Goal: Check status: Check status

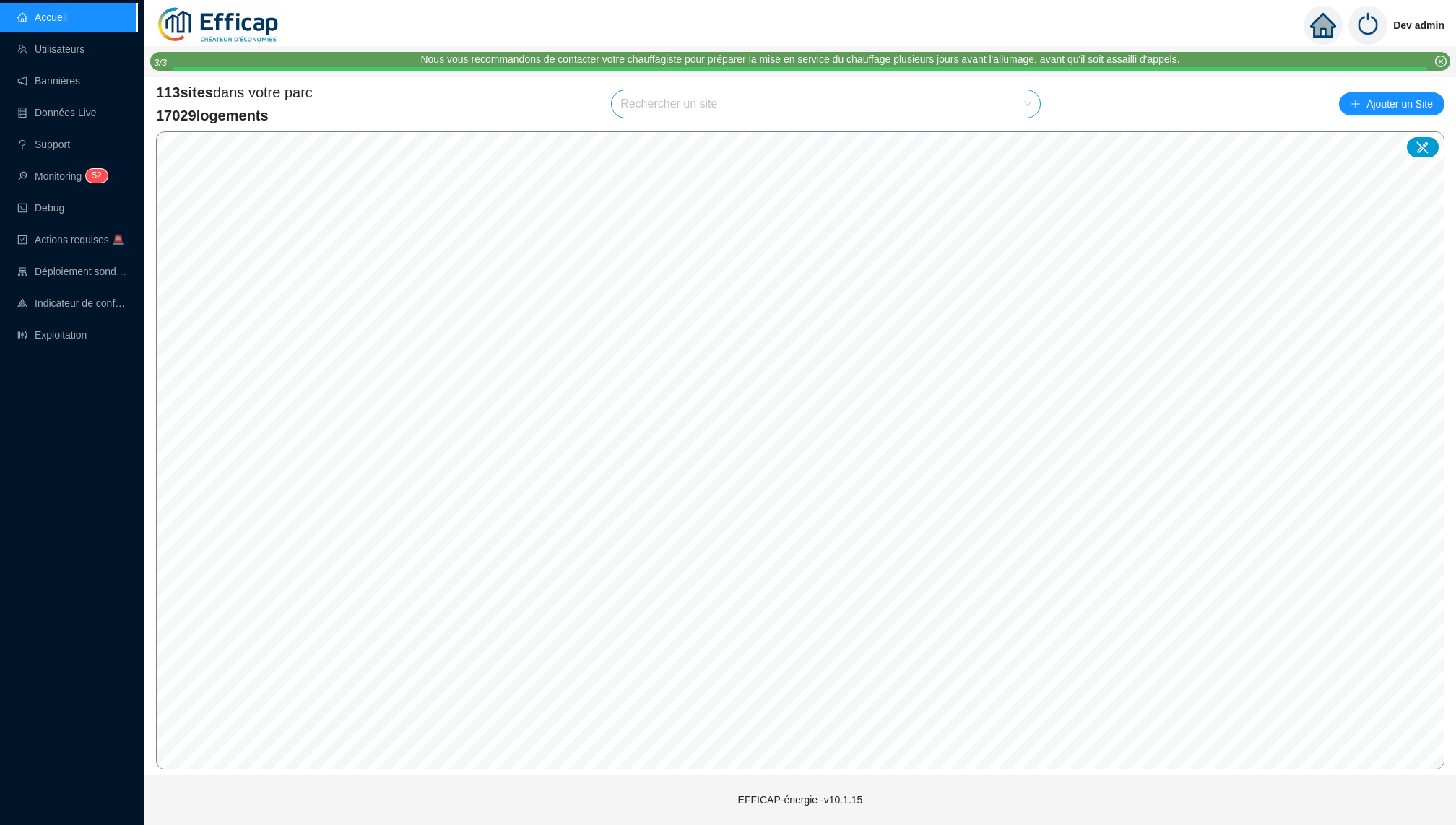
click at [679, 104] on input "search" at bounding box center [819, 104] width 398 height 28
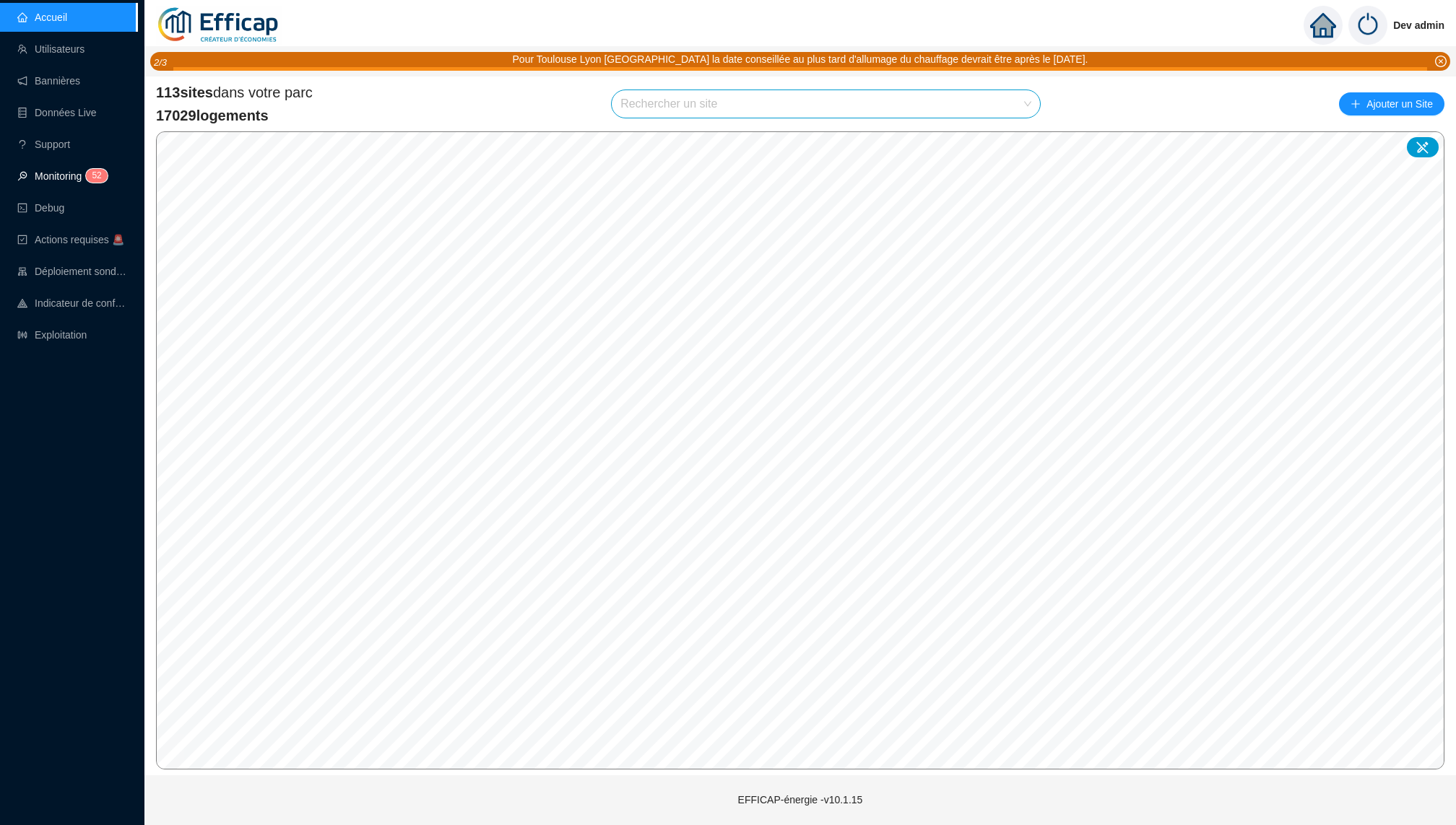
click at [57, 179] on link "Monitoring 5 2" at bounding box center [60, 176] width 86 height 12
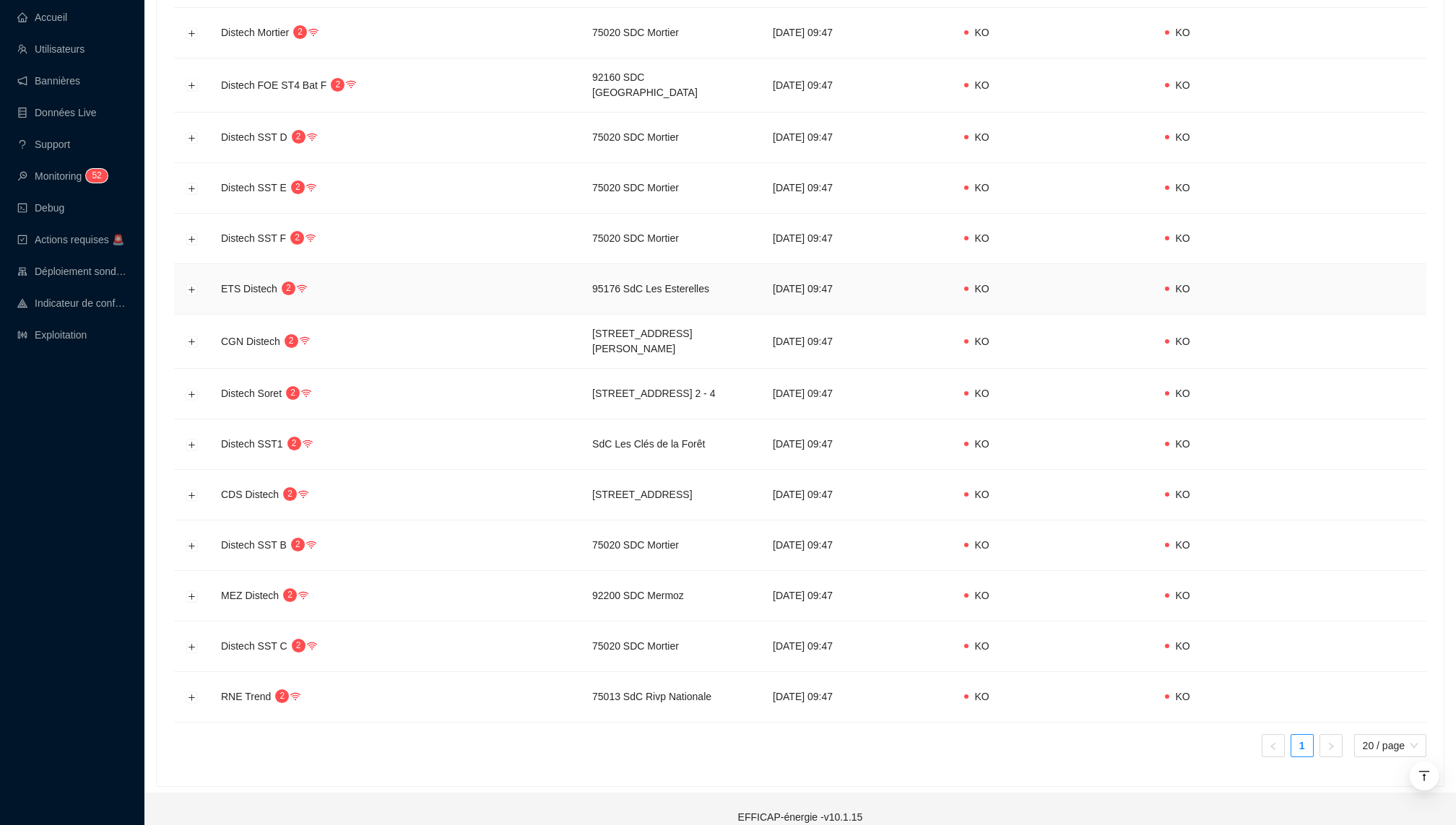
scroll to position [501, 0]
click at [188, 335] on button "Développer la ligne" at bounding box center [192, 341] width 12 height 12
click at [191, 335] on button "Développer la ligne" at bounding box center [192, 341] width 12 height 12
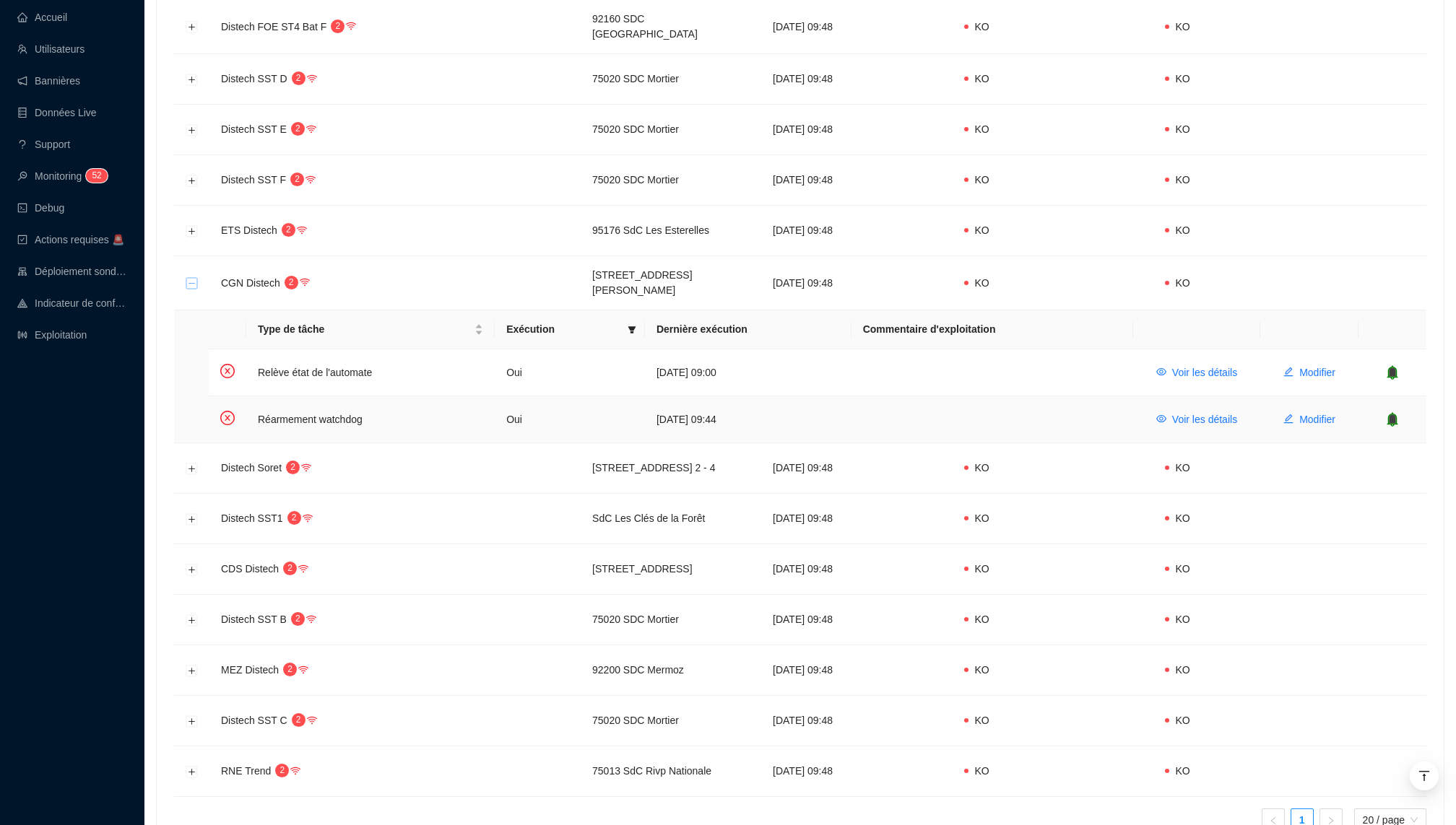
scroll to position [634, 0]
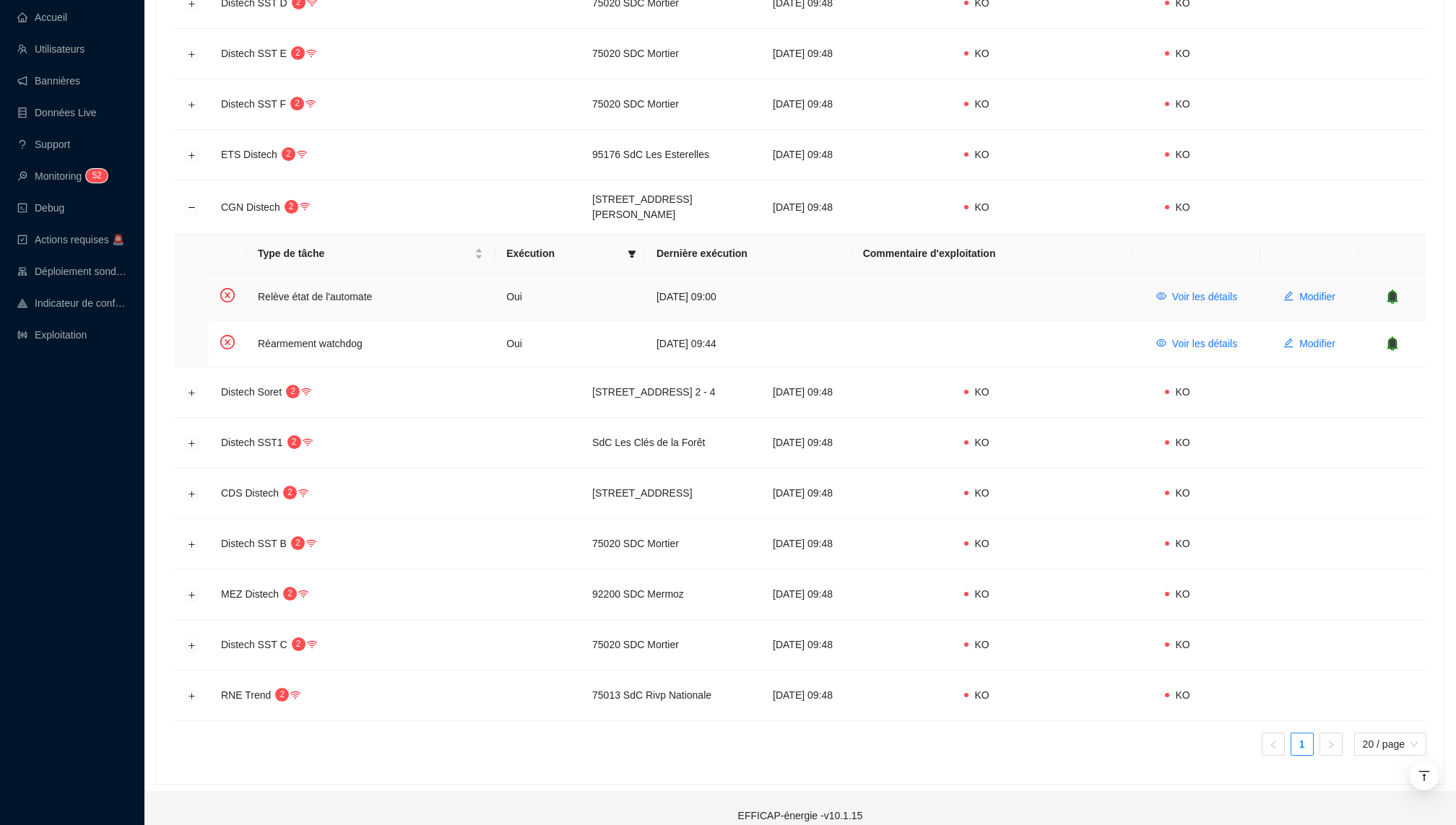
click at [1387, 290] on icon "bell" at bounding box center [1392, 297] width 14 height 14
click at [1396, 339] on td at bounding box center [1392, 344] width 68 height 46
click at [1395, 338] on icon "bell" at bounding box center [1392, 343] width 9 height 10
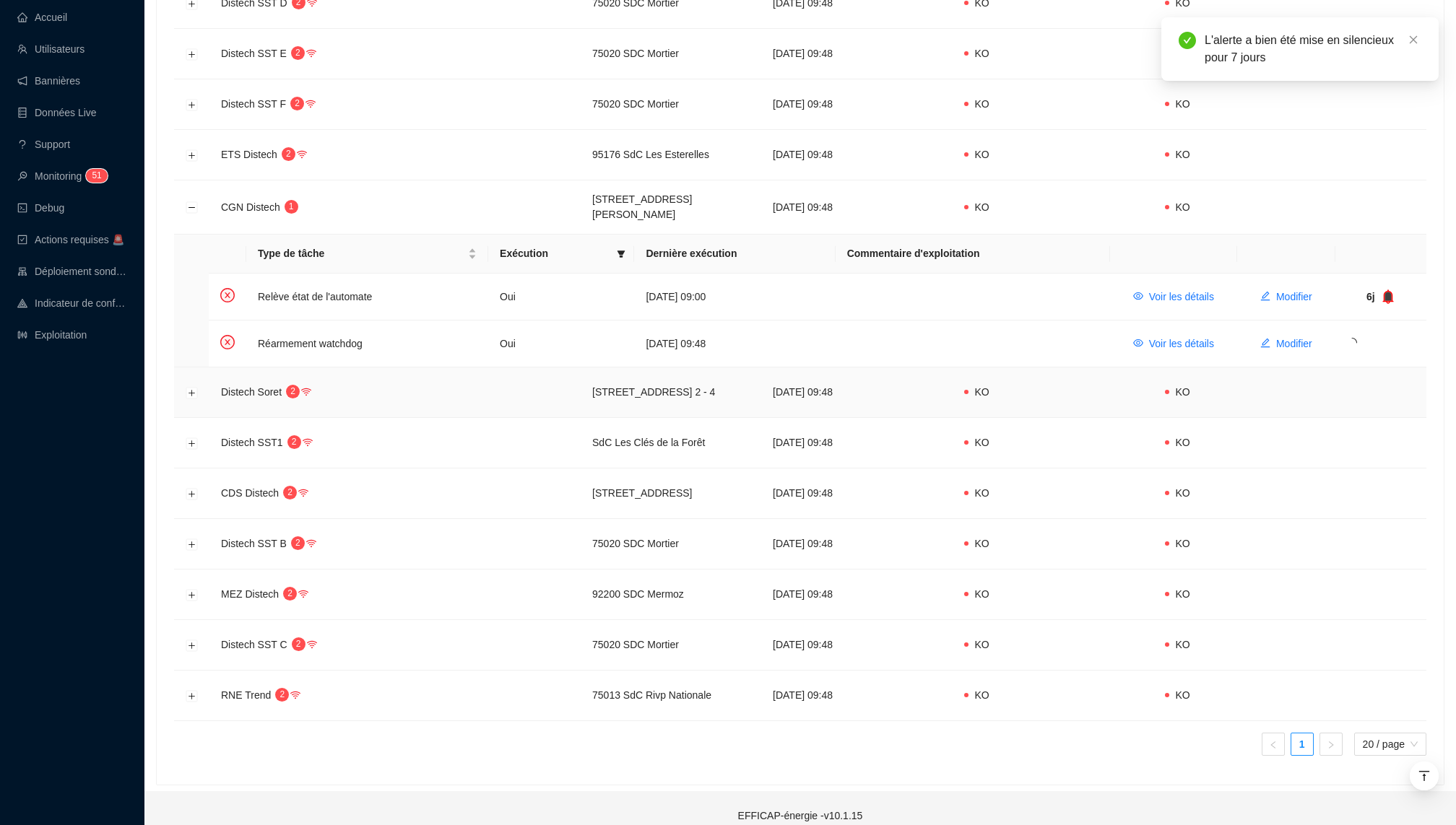
click at [180, 383] on td at bounding box center [191, 393] width 35 height 51
click at [190, 387] on button "Développer la ligne" at bounding box center [192, 393] width 12 height 12
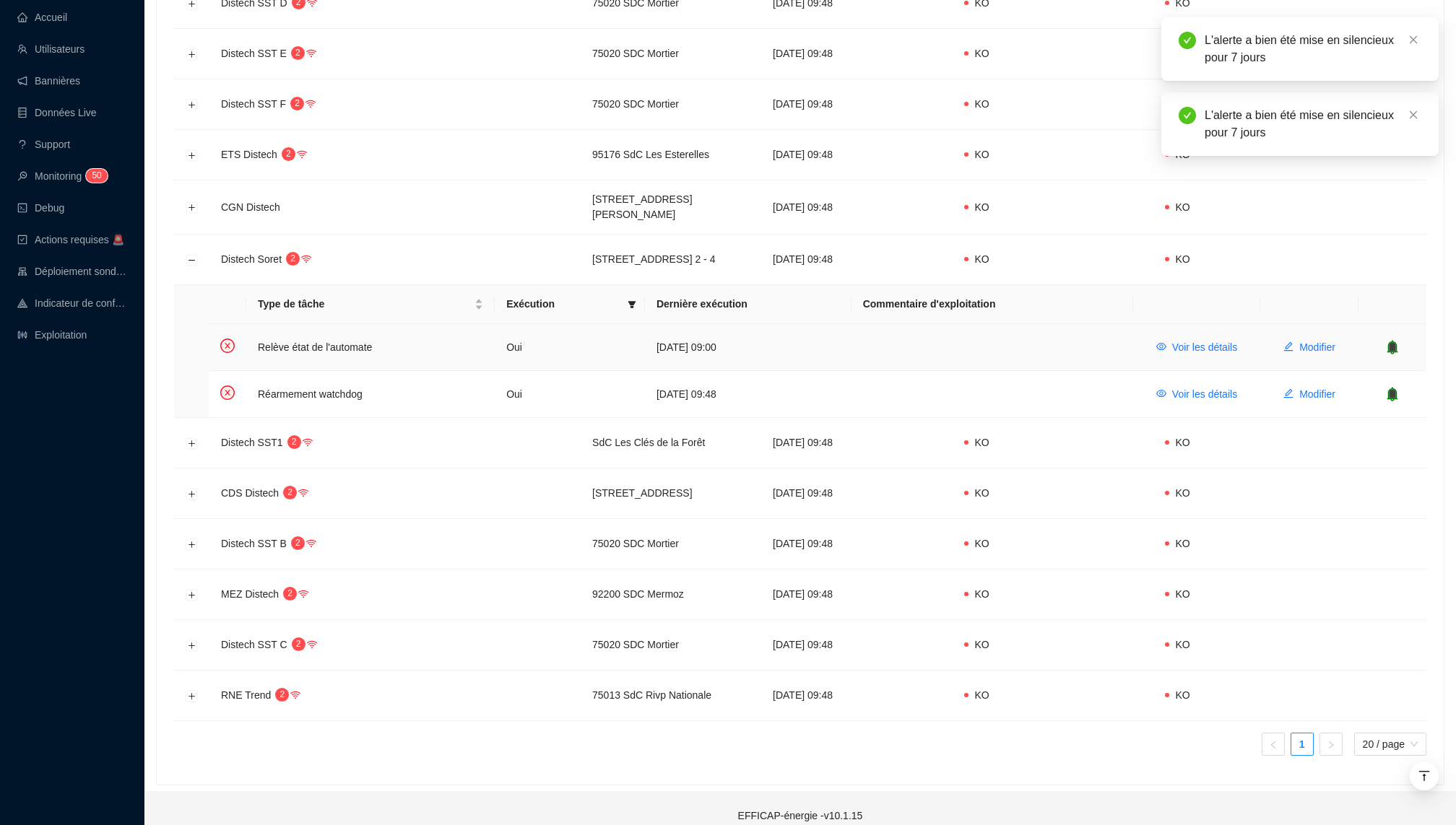
click at [1397, 340] on icon "bell" at bounding box center [1392, 348] width 11 height 14
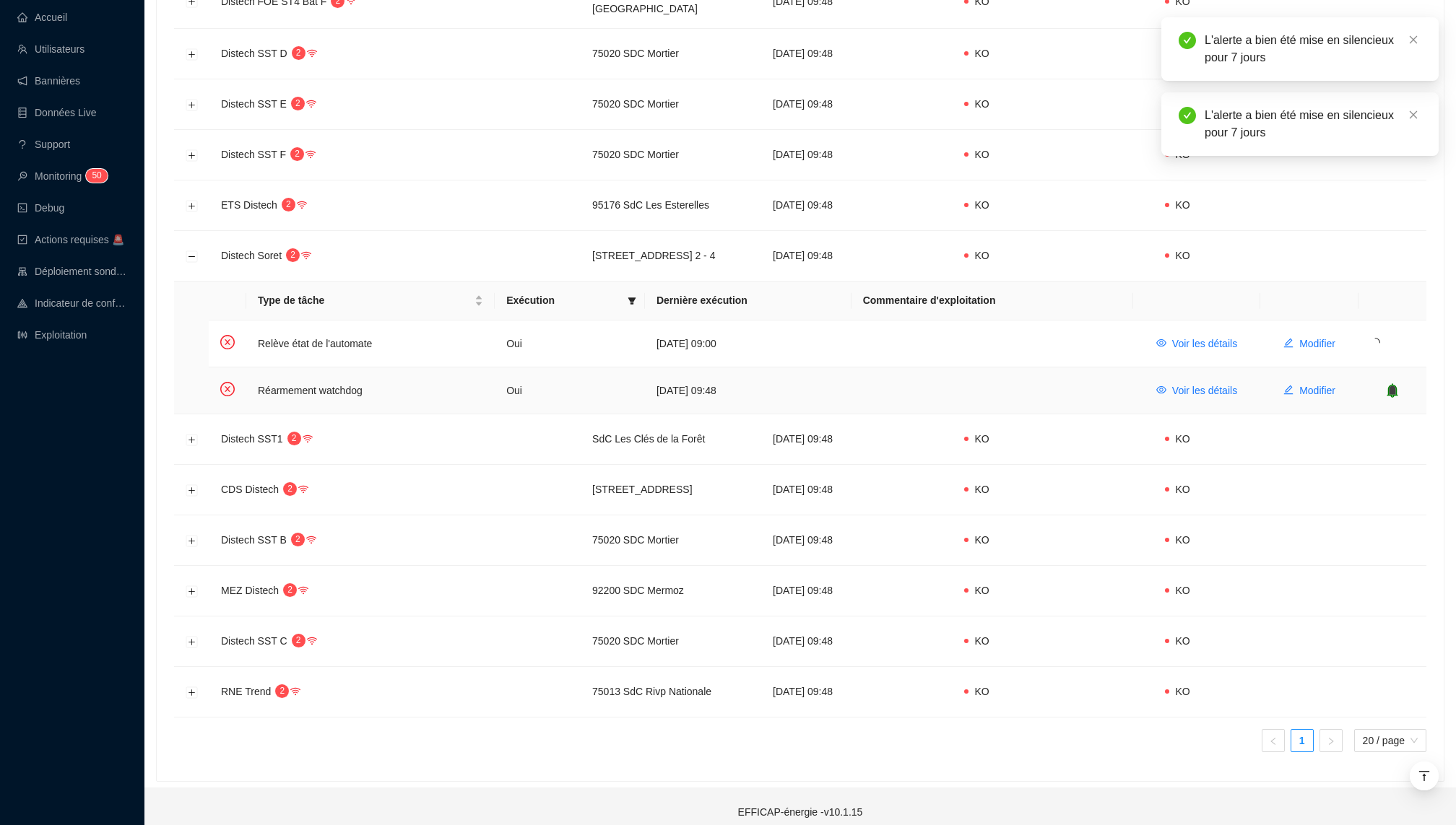
click at [1395, 385] on icon "bell" at bounding box center [1392, 390] width 9 height 10
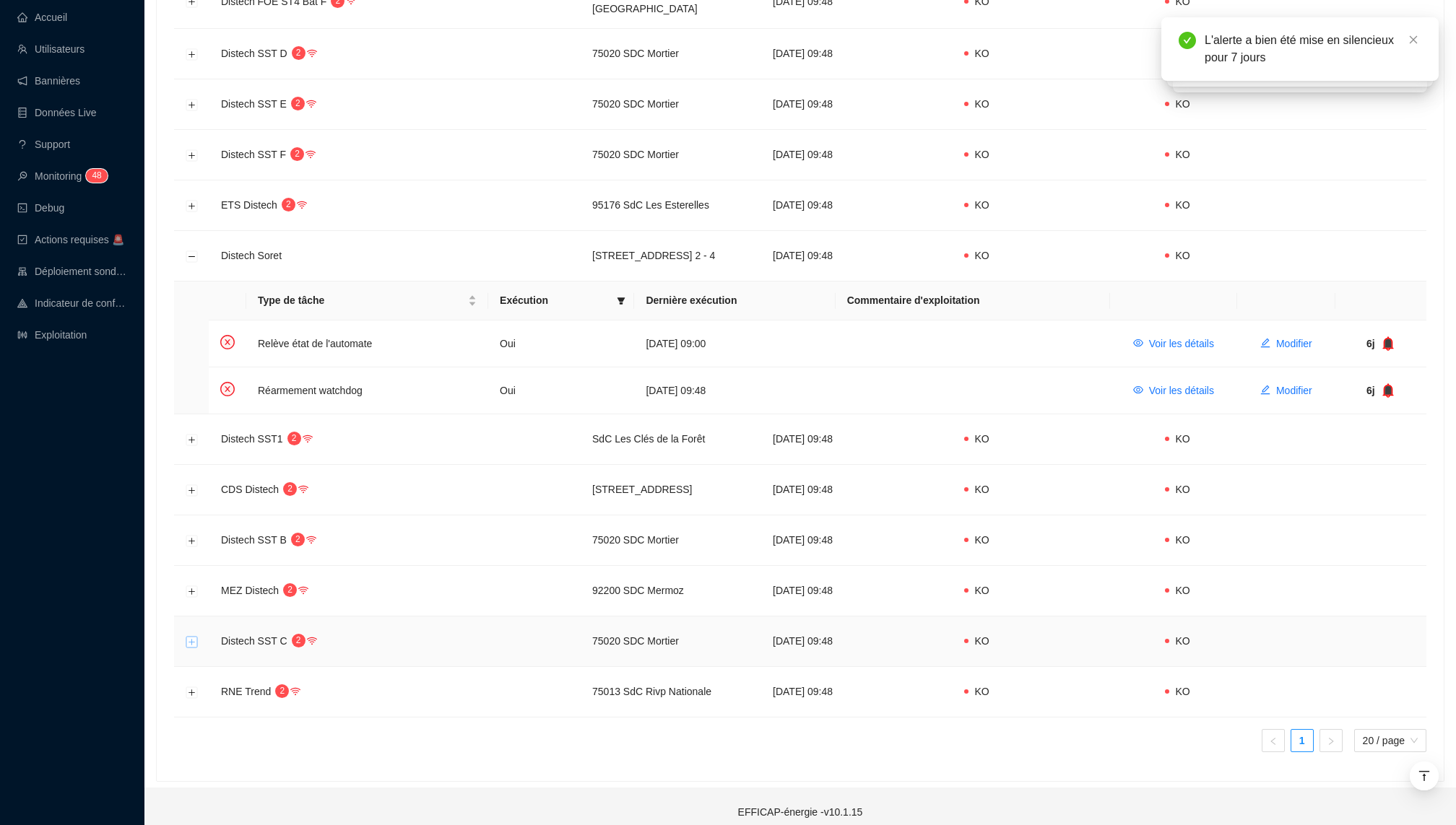
click at [191, 636] on button "Développer la ligne" at bounding box center [192, 642] width 12 height 12
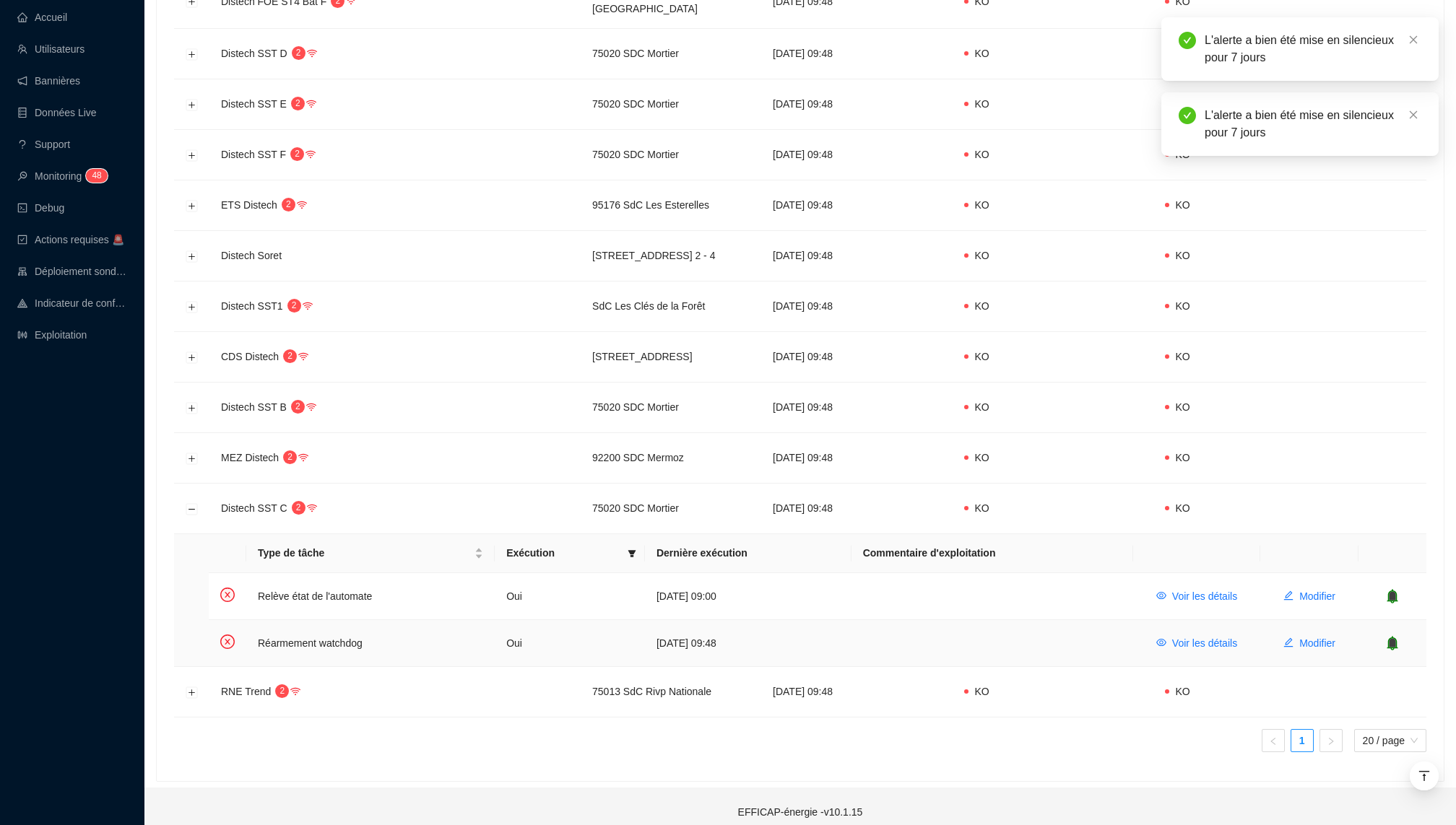
click at [1394, 637] on icon "bell" at bounding box center [1392, 642] width 9 height 10
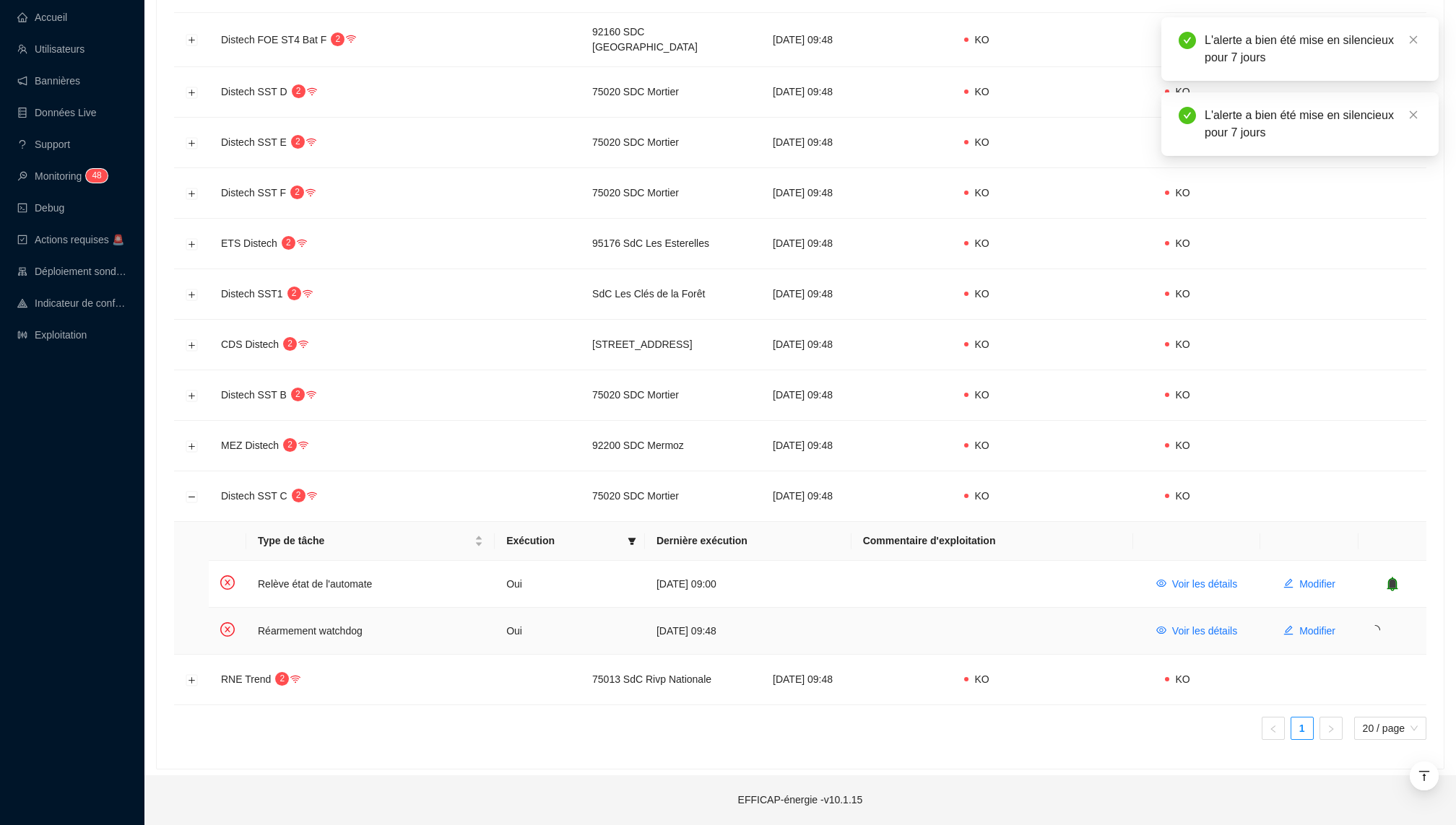
scroll to position [533, 0]
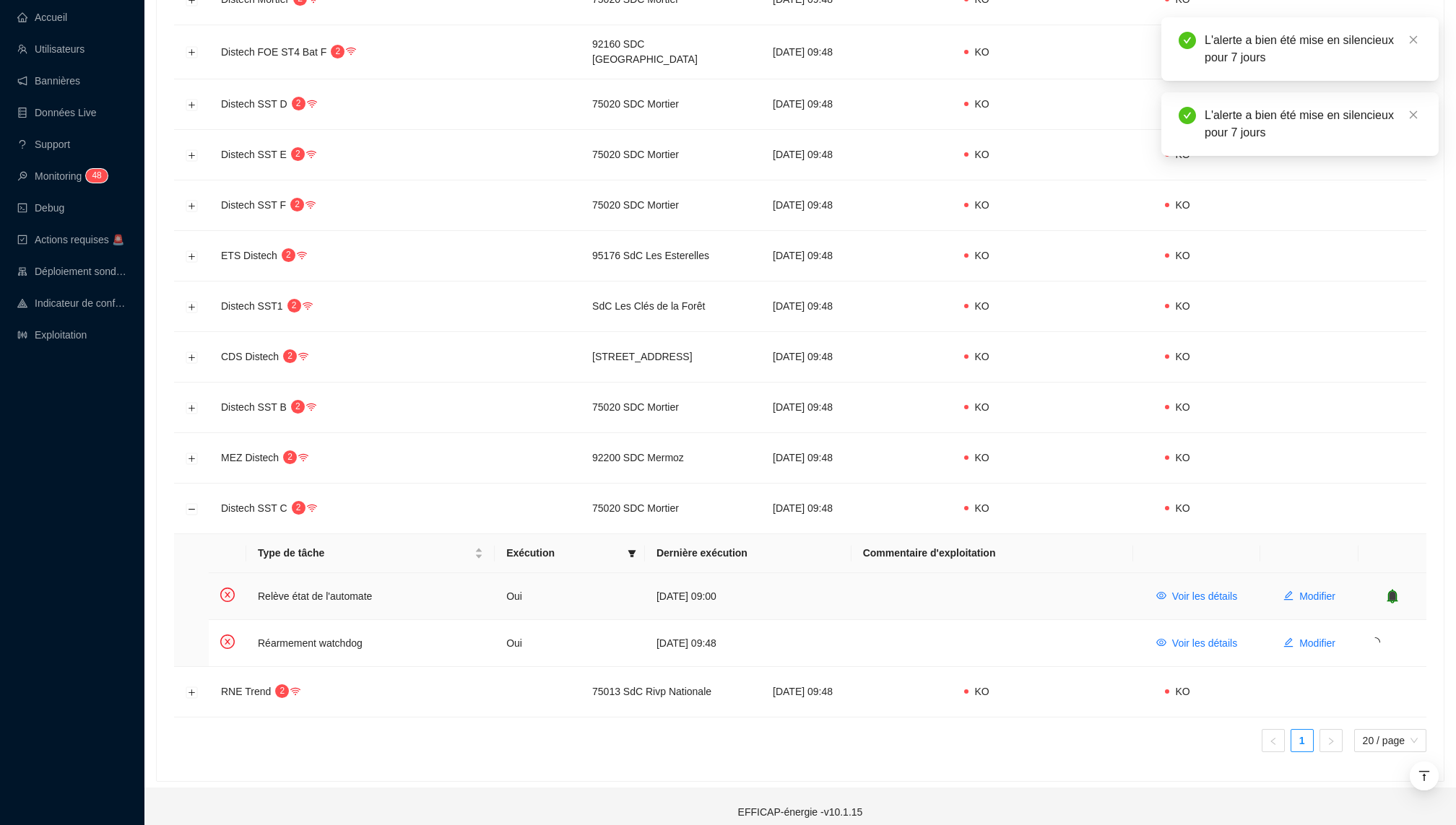
click at [1393, 590] on icon "bell" at bounding box center [1392, 595] width 9 height 10
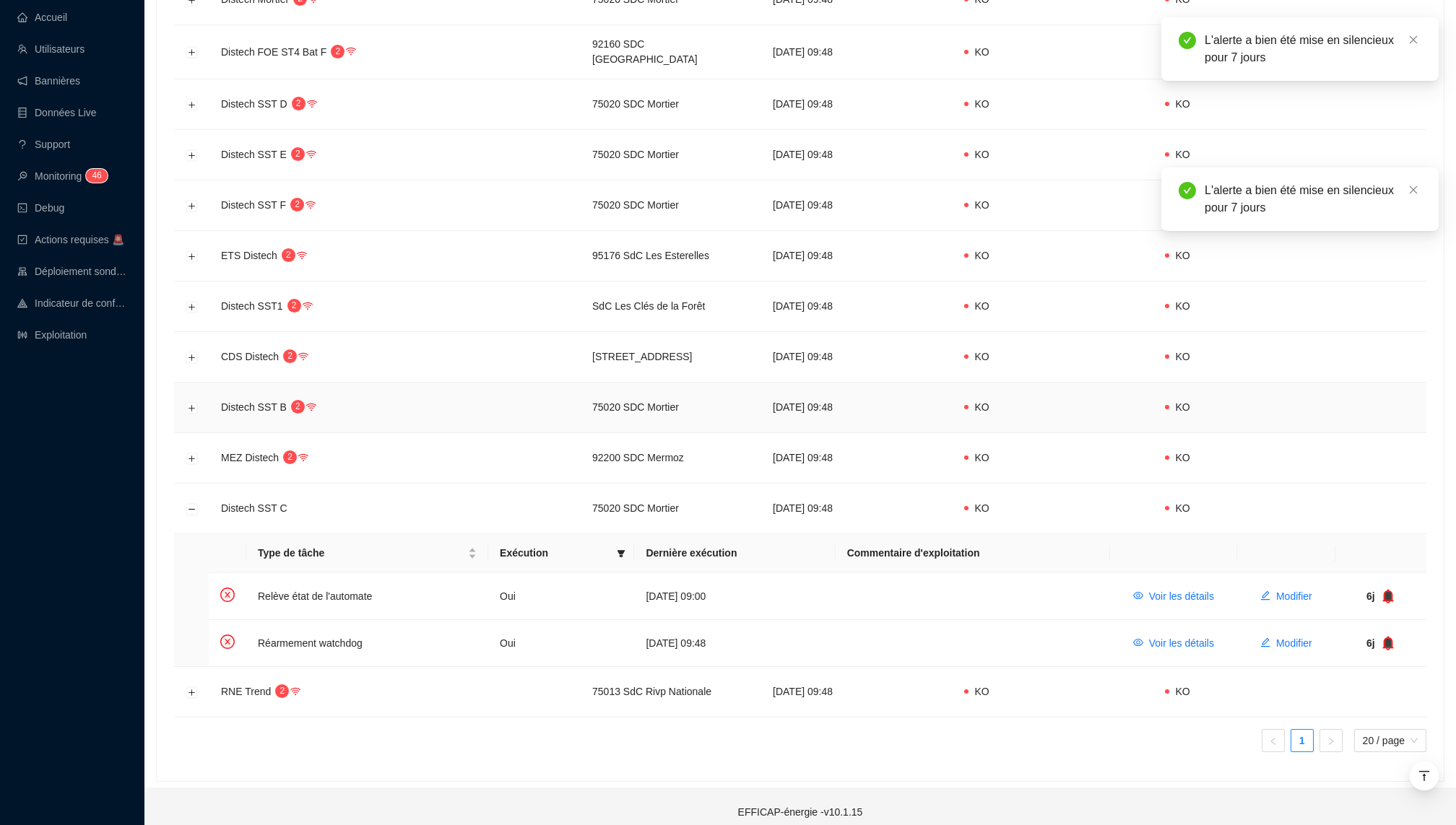
click at [197, 397] on td at bounding box center [191, 408] width 35 height 51
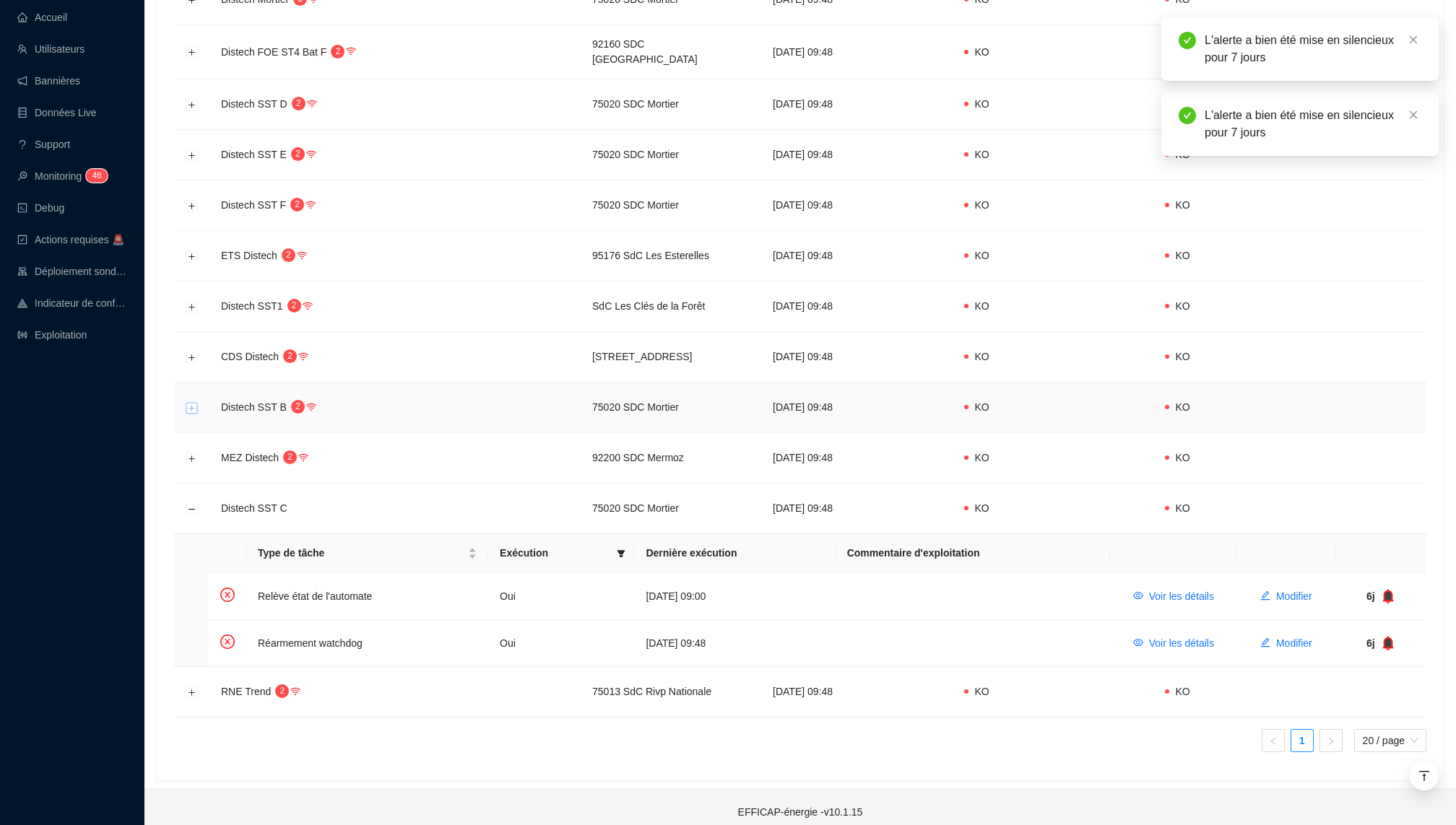
click at [196, 402] on button "Développer la ligne" at bounding box center [192, 408] width 12 height 12
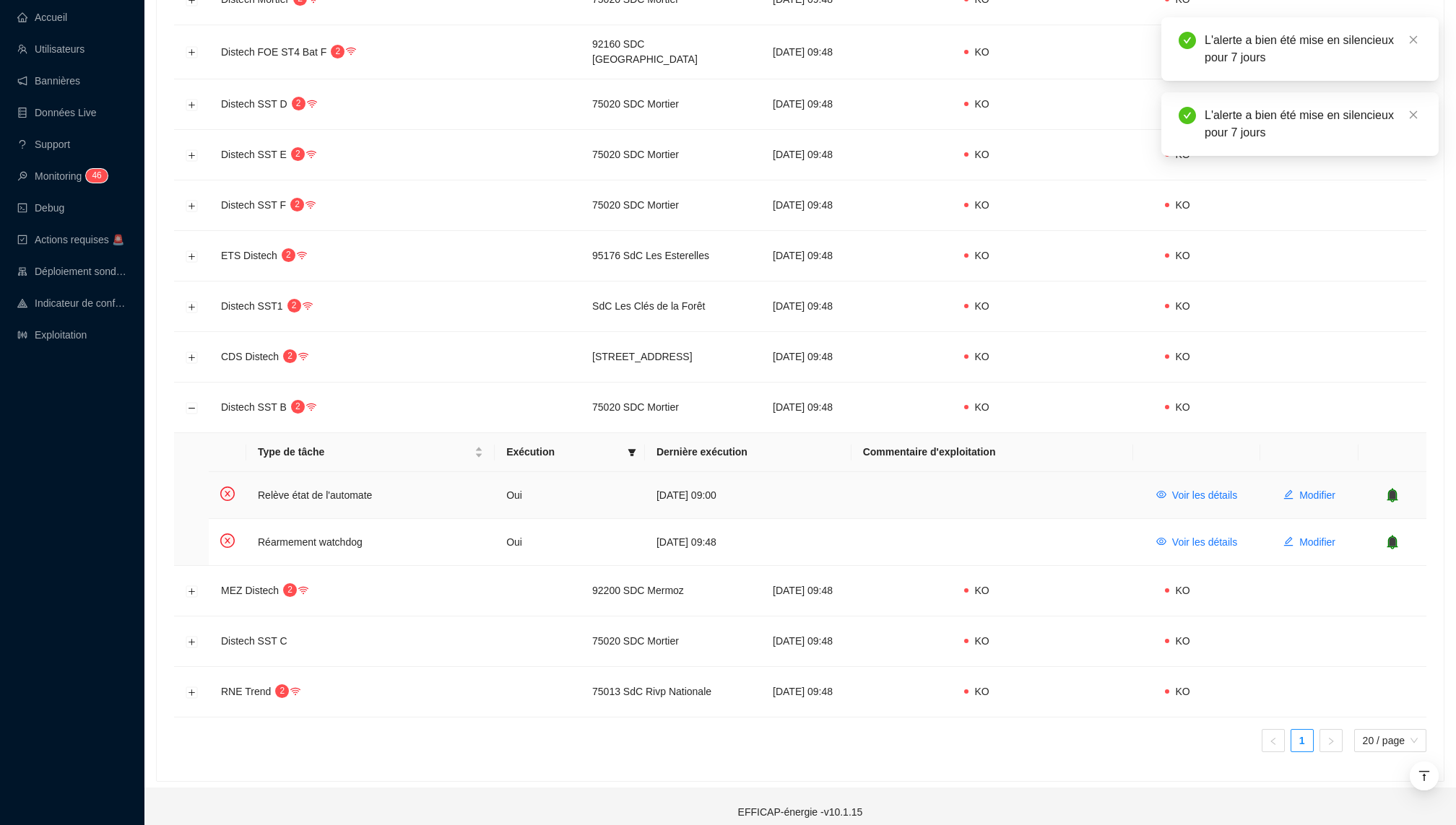
click at [1387, 488] on icon "bell" at bounding box center [1392, 495] width 14 height 14
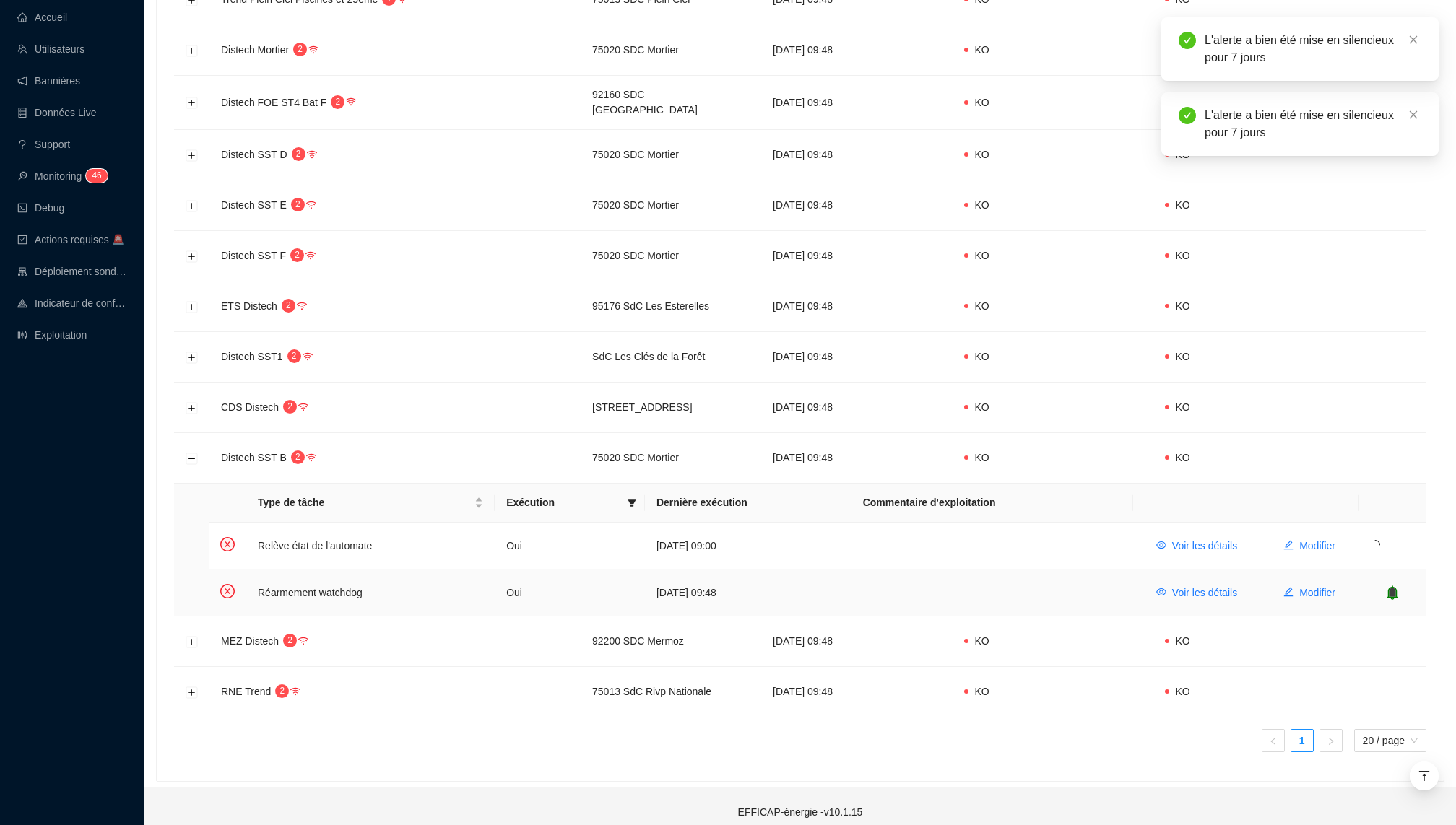
click at [1387, 590] on td at bounding box center [1392, 592] width 68 height 46
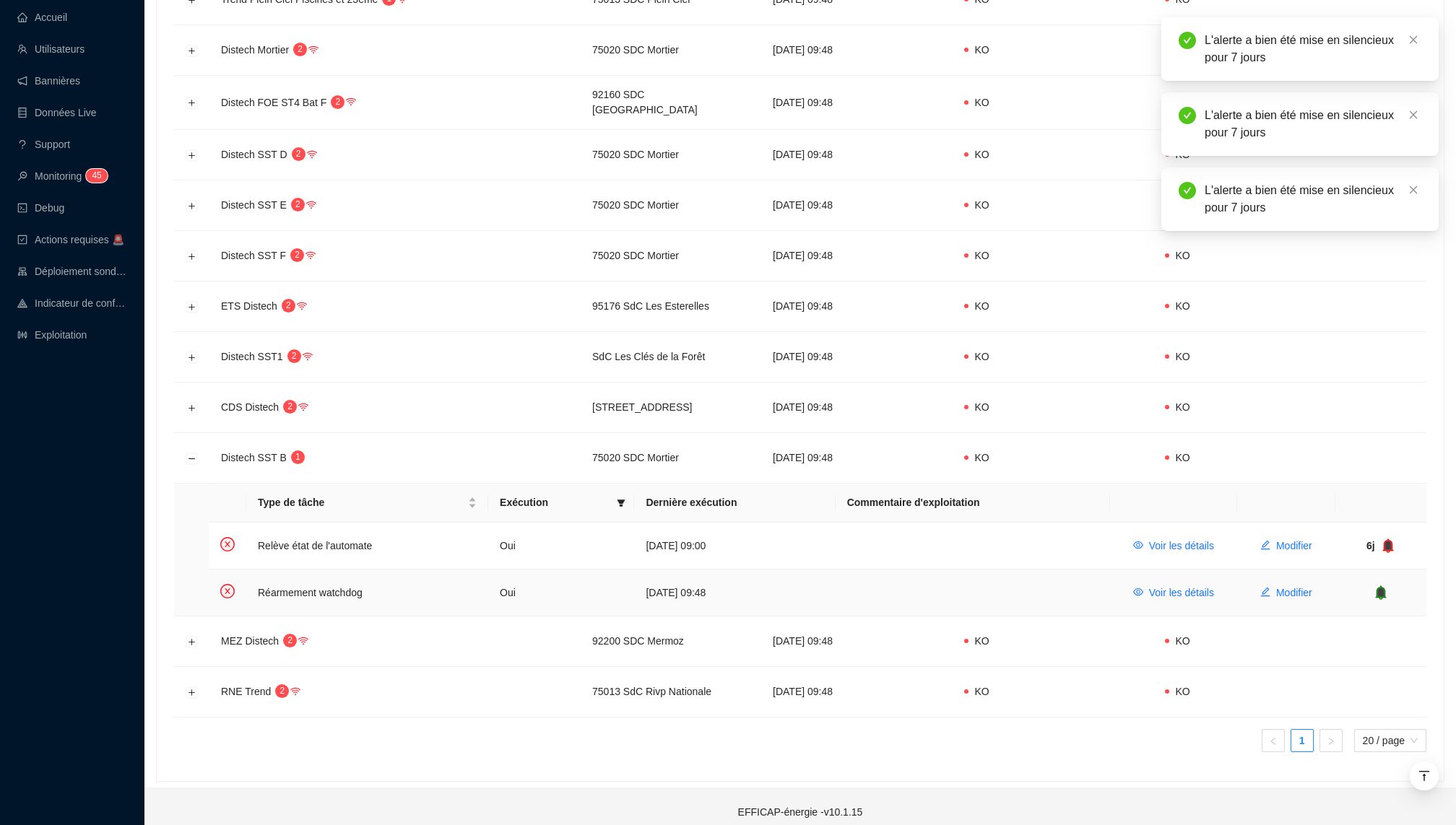
click at [1387, 585] on icon "bell" at bounding box center [1381, 592] width 14 height 14
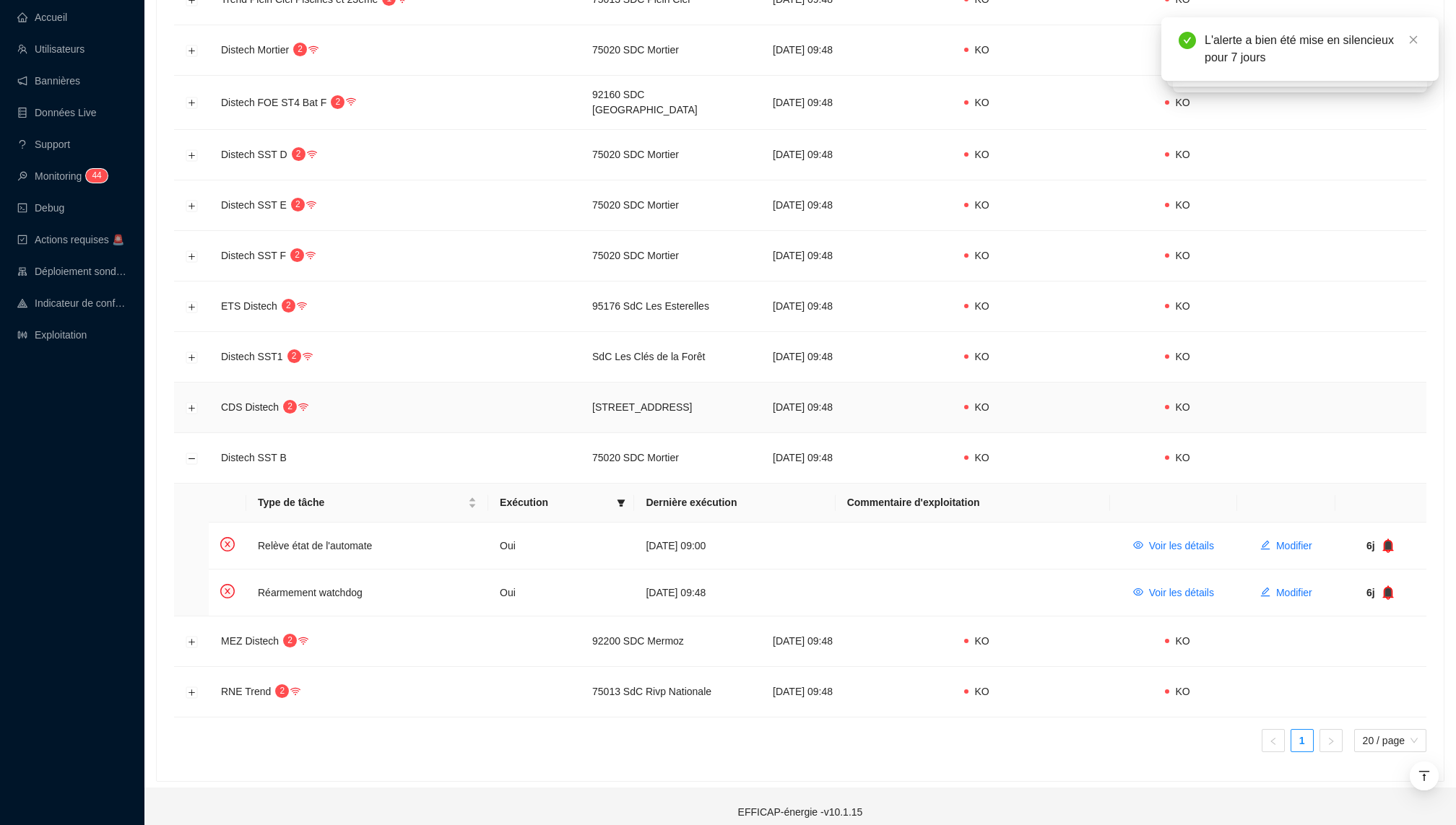
click at [184, 393] on td at bounding box center [191, 408] width 35 height 51
click at [193, 402] on button "Développer la ligne" at bounding box center [192, 408] width 12 height 12
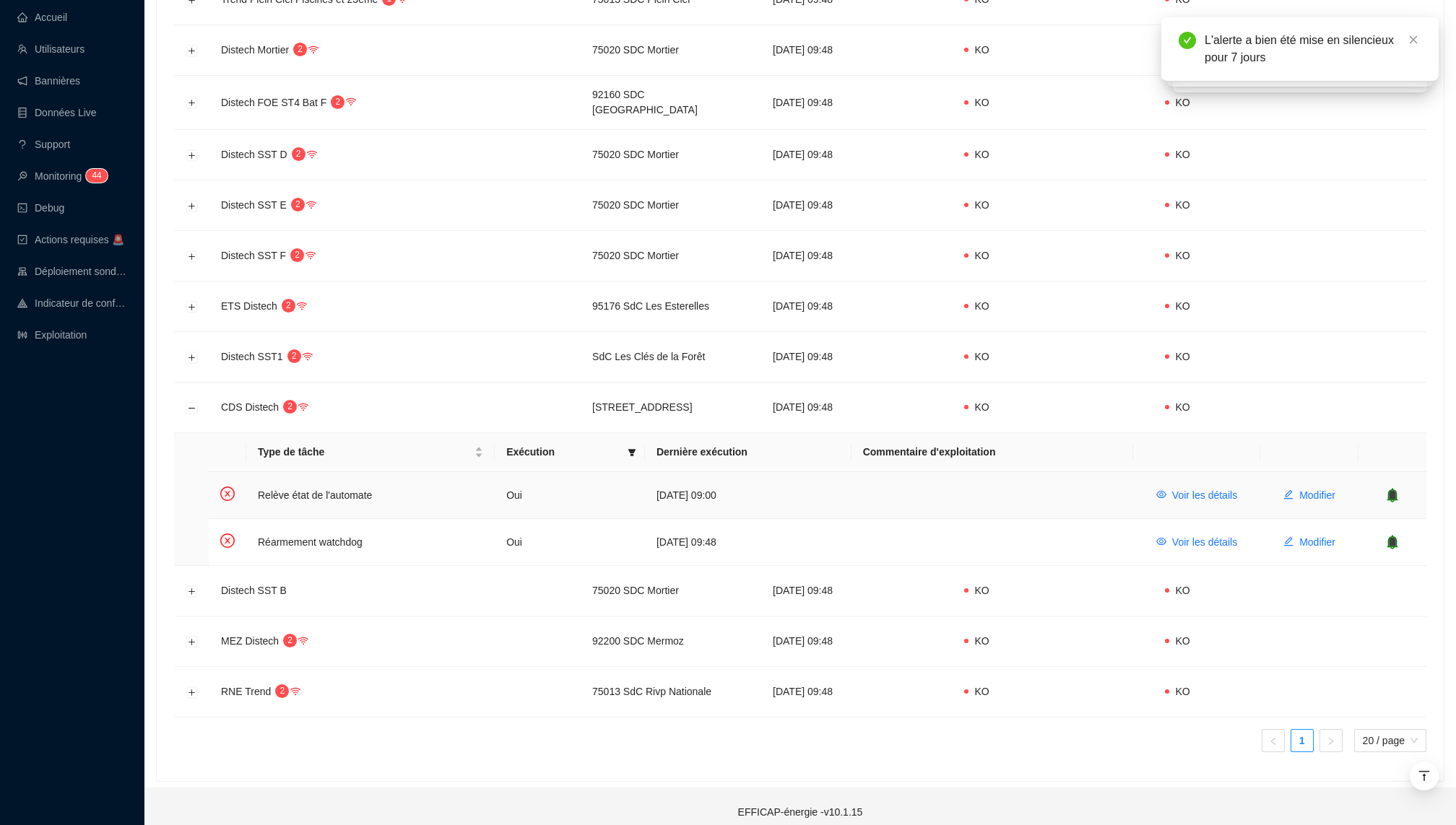
click at [1396, 488] on icon "bell" at bounding box center [1392, 495] width 11 height 14
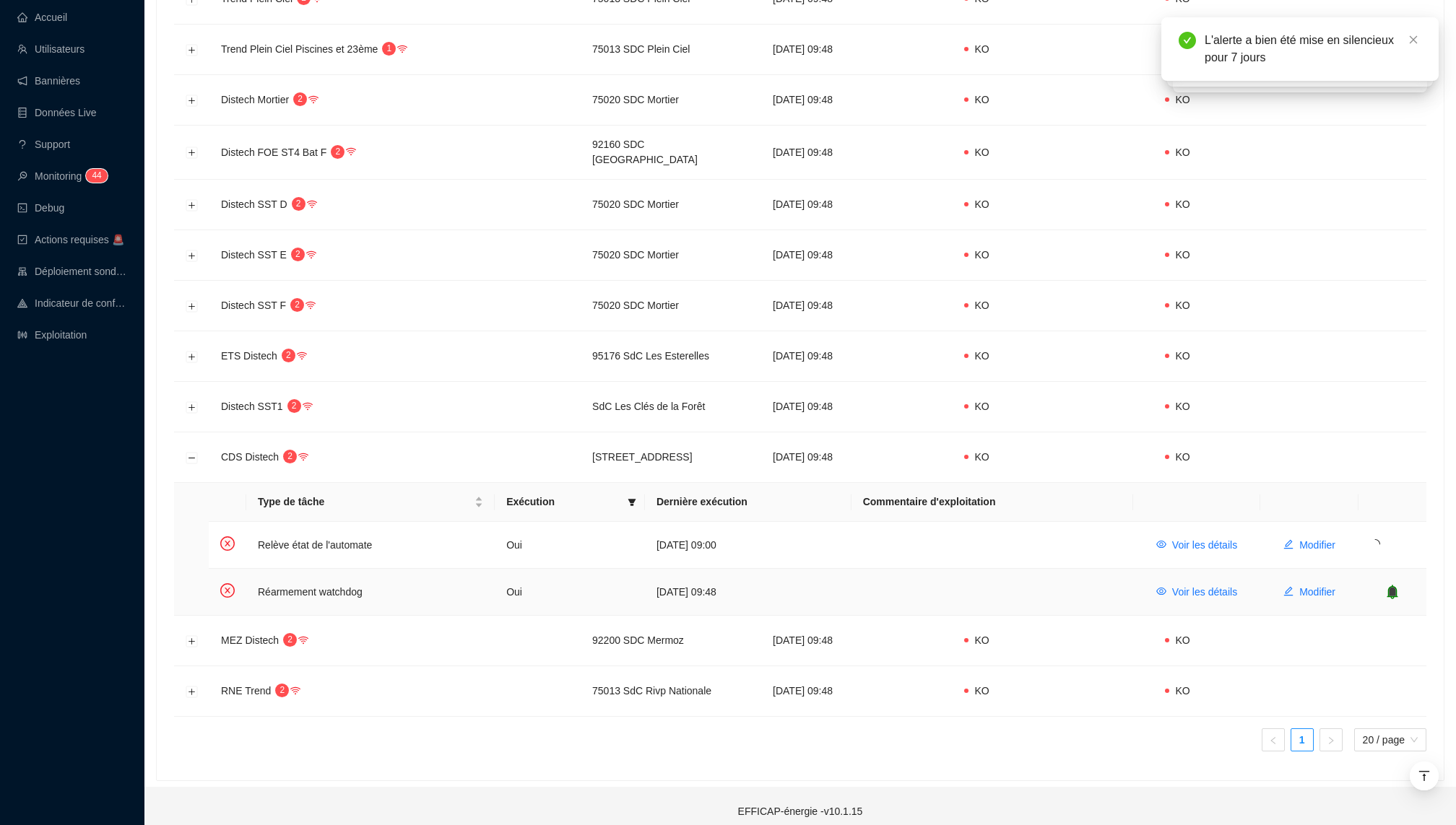
click at [1393, 586] on icon "bell" at bounding box center [1392, 591] width 9 height 10
click at [191, 301] on button "Développer la ligne" at bounding box center [192, 306] width 12 height 12
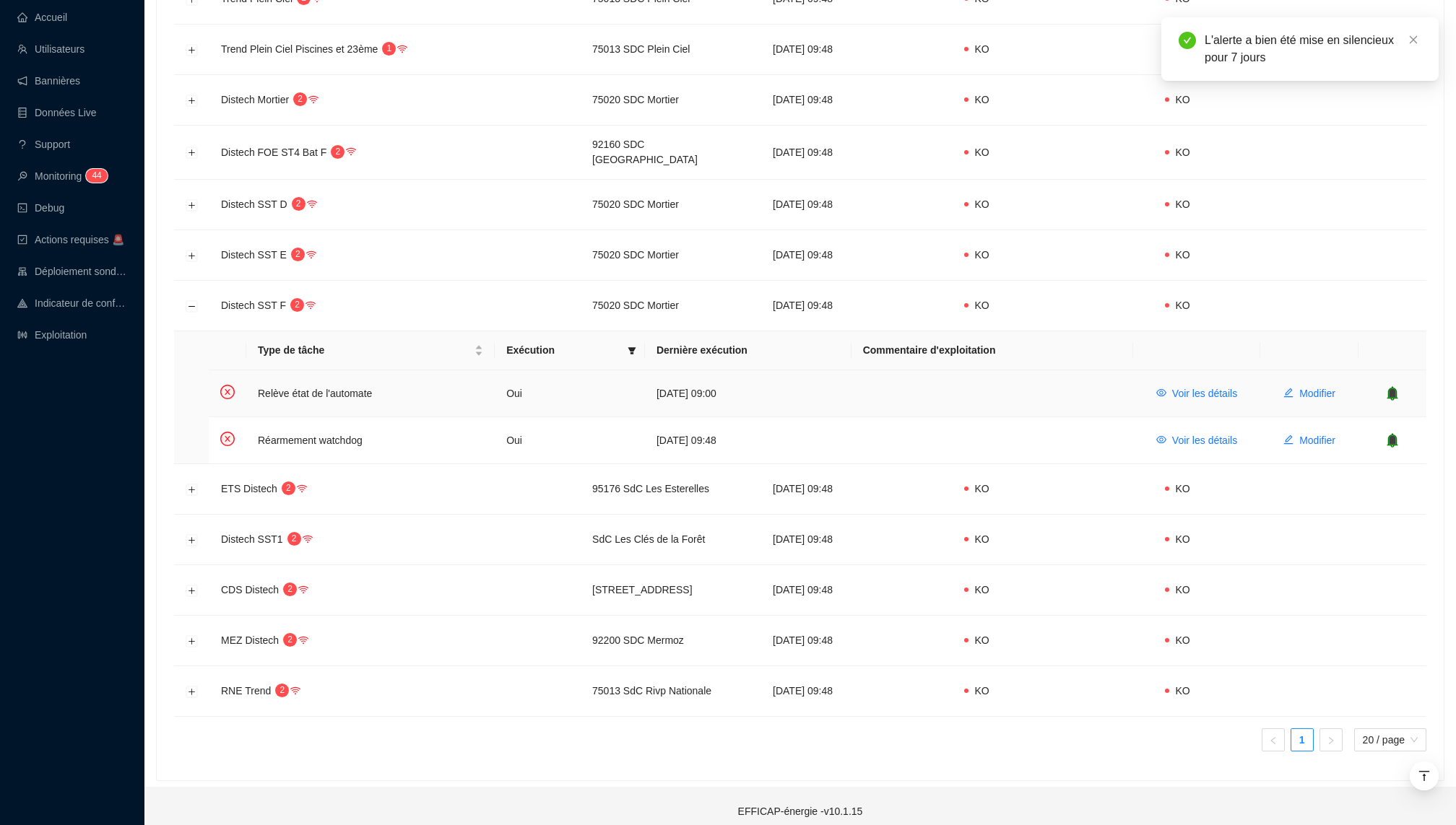
click at [1395, 393] on td at bounding box center [1392, 393] width 68 height 47
click at [1392, 435] on icon "bell" at bounding box center [1392, 440] width 9 height 10
click at [1390, 388] on icon "bell" at bounding box center [1392, 393] width 9 height 10
click at [189, 250] on button "Développer la ligne" at bounding box center [192, 256] width 12 height 12
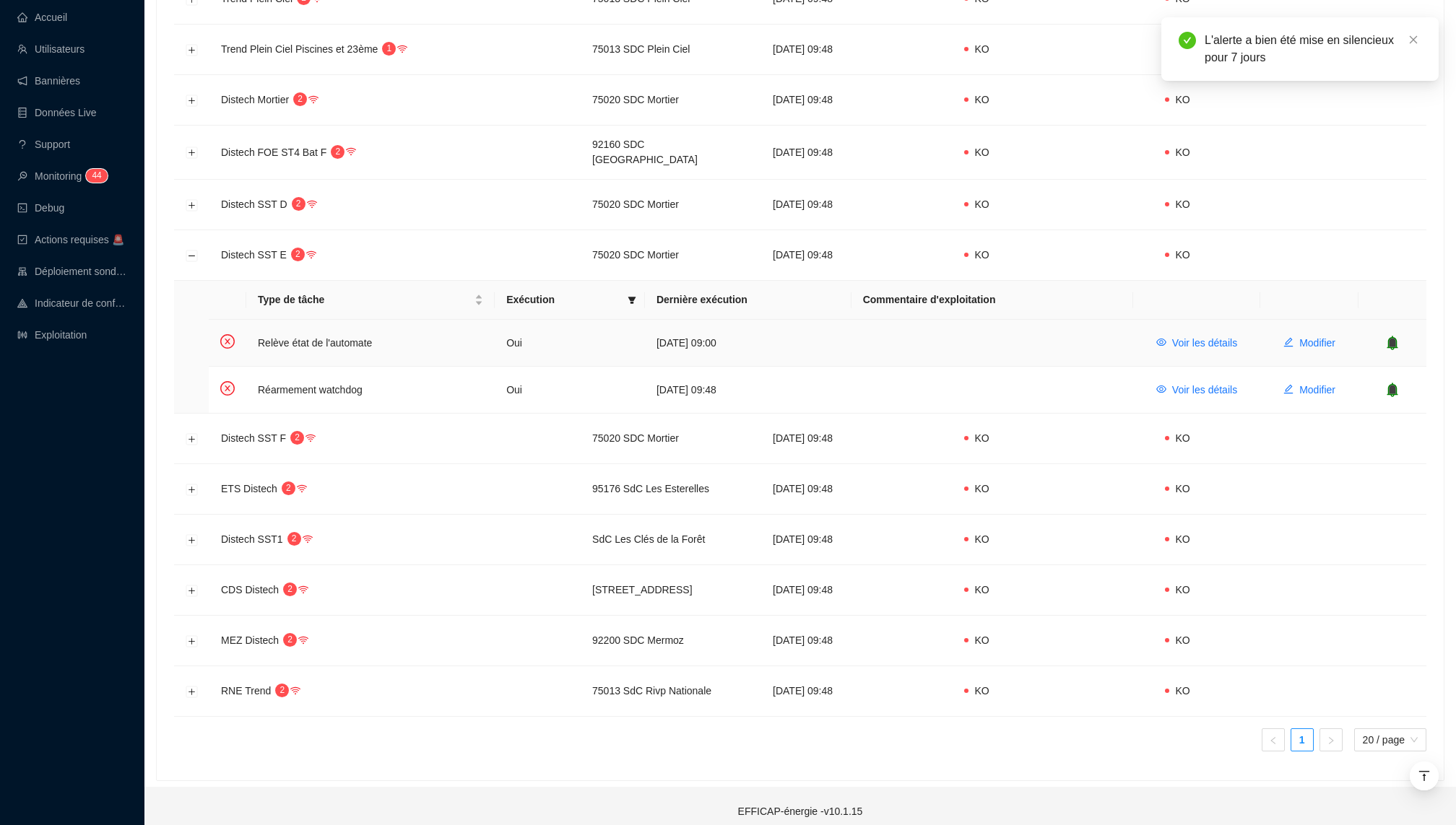
click at [1390, 336] on icon "bell" at bounding box center [1392, 343] width 11 height 14
click at [1391, 384] on icon "bell" at bounding box center [1392, 389] width 9 height 10
click at [186, 199] on button "Développer la ligne" at bounding box center [192, 205] width 12 height 12
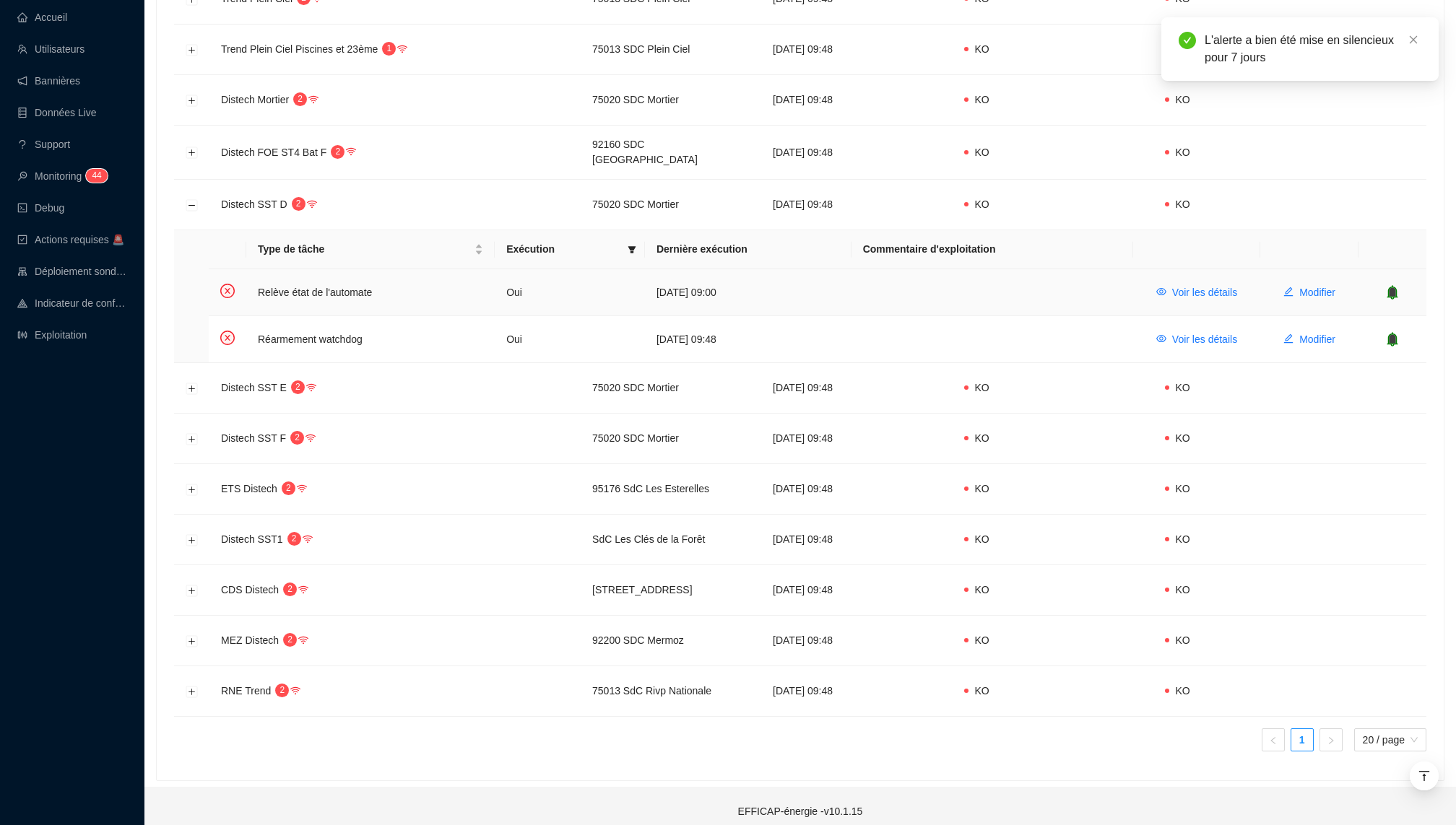
click at [1395, 287] on icon "bell" at bounding box center [1392, 292] width 9 height 10
click at [1395, 334] on icon "bell" at bounding box center [1392, 339] width 9 height 10
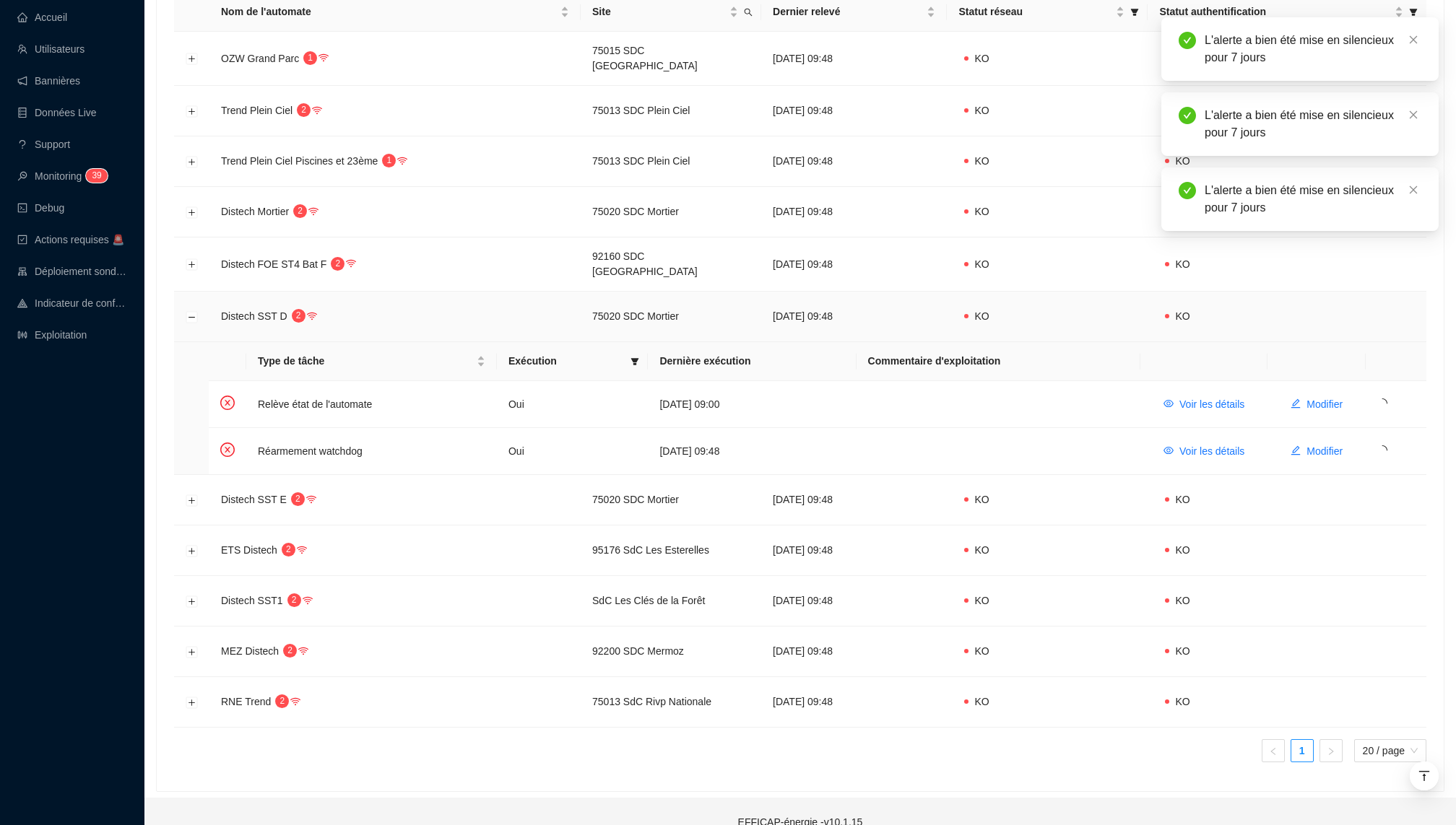
scroll to position [301, 0]
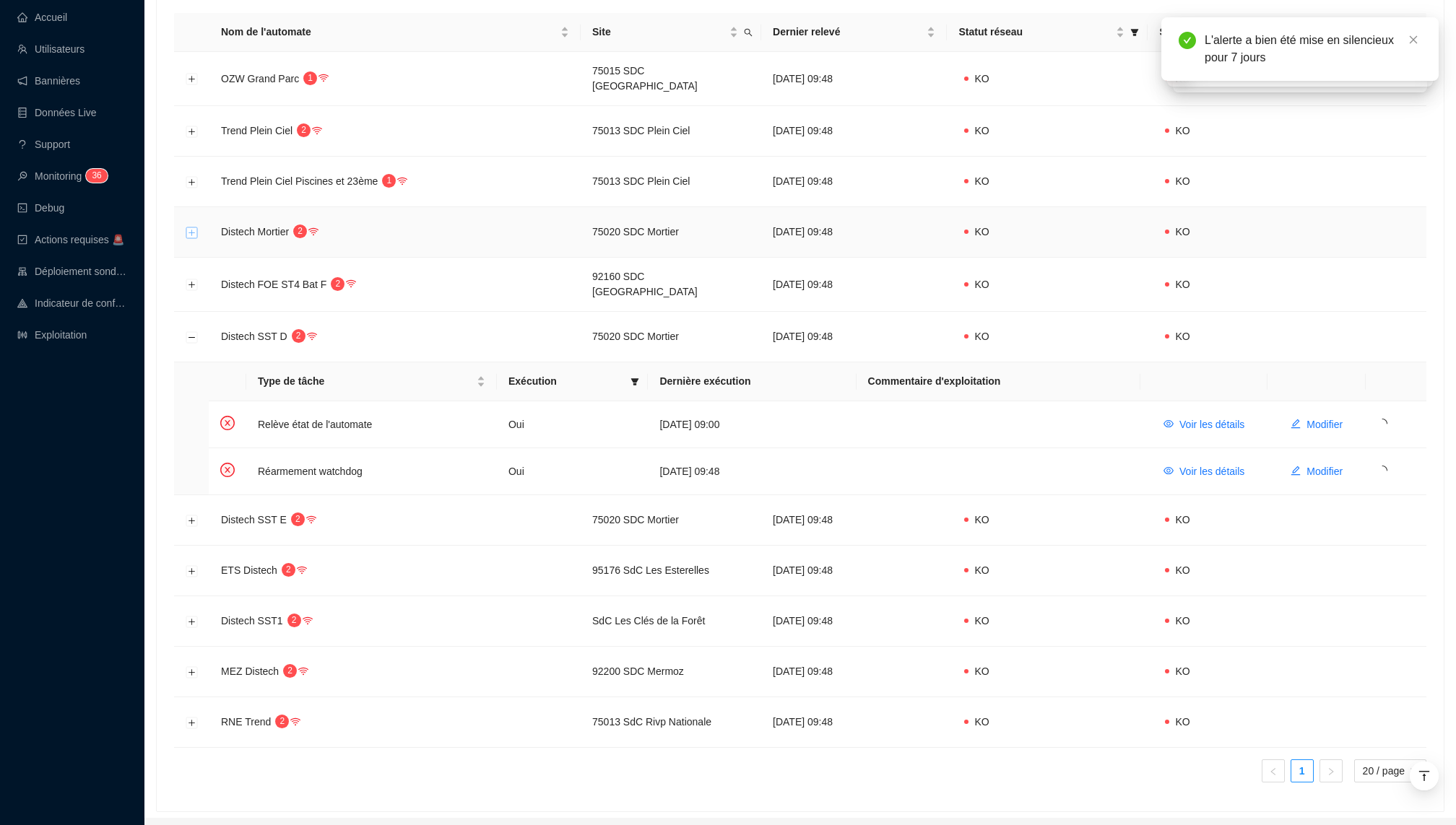
click at [193, 227] on button "Développer la ligne" at bounding box center [192, 233] width 12 height 12
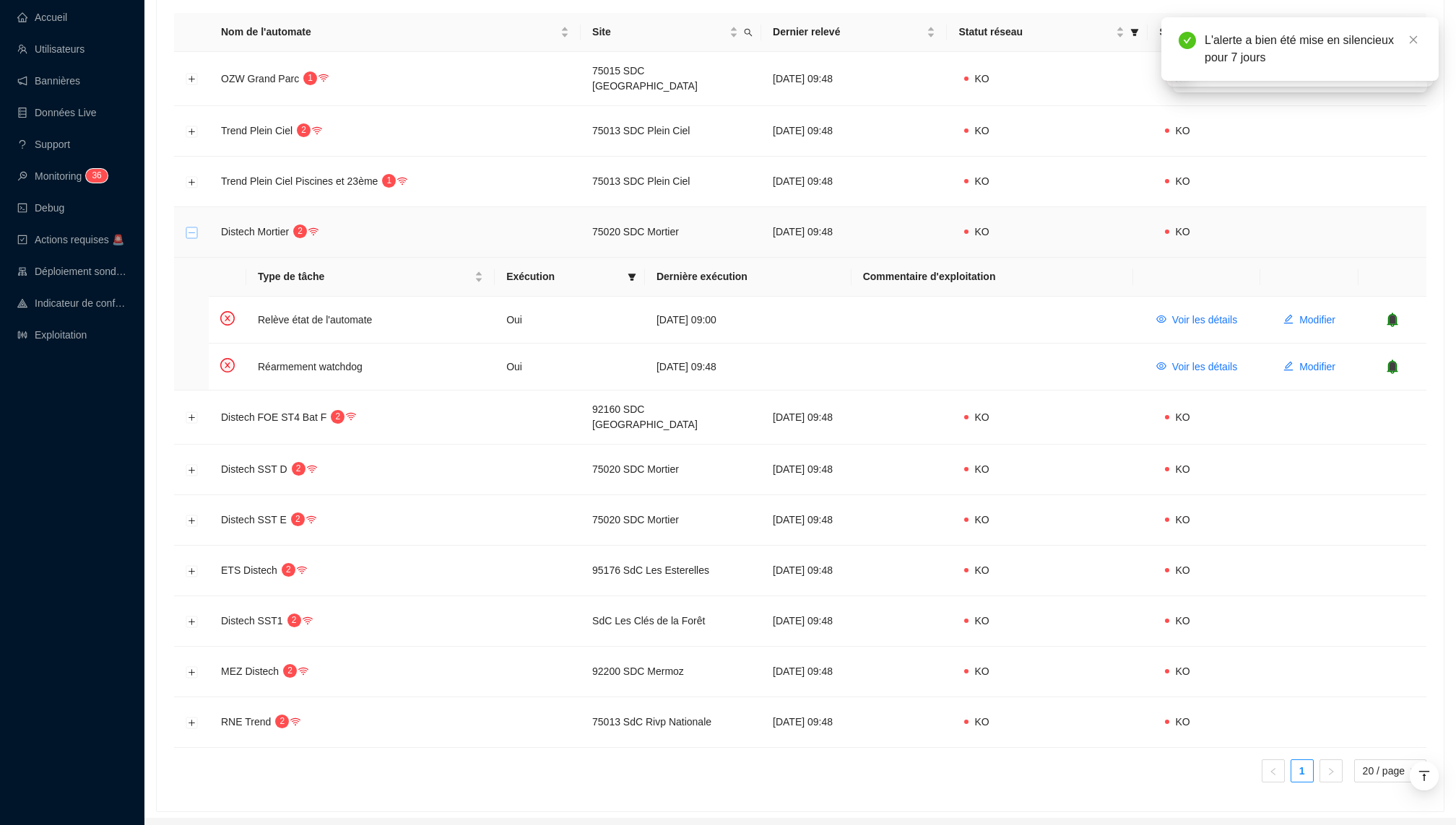
scroll to position [282, 0]
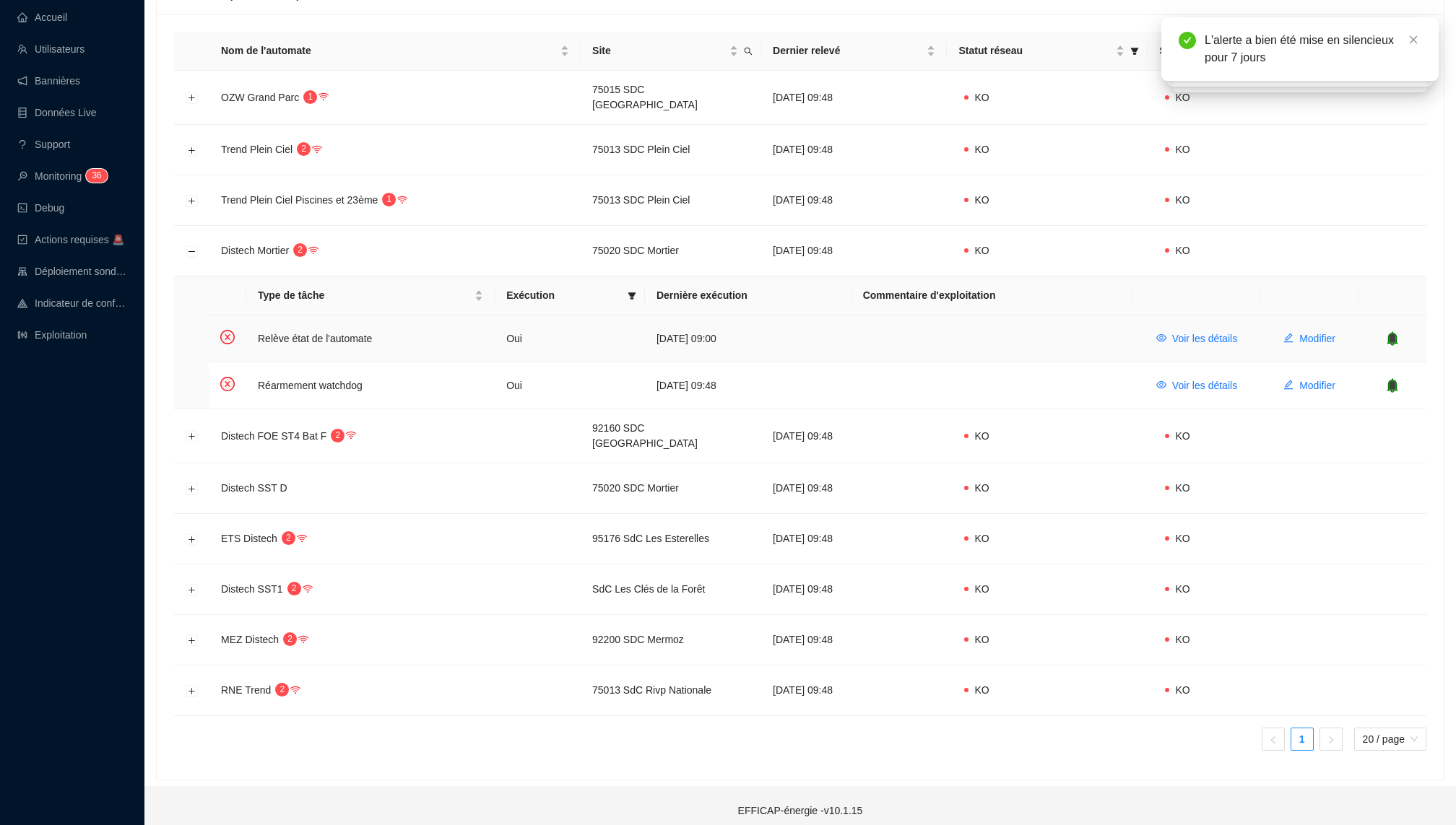
click at [1394, 334] on icon "bell" at bounding box center [1392, 338] width 9 height 10
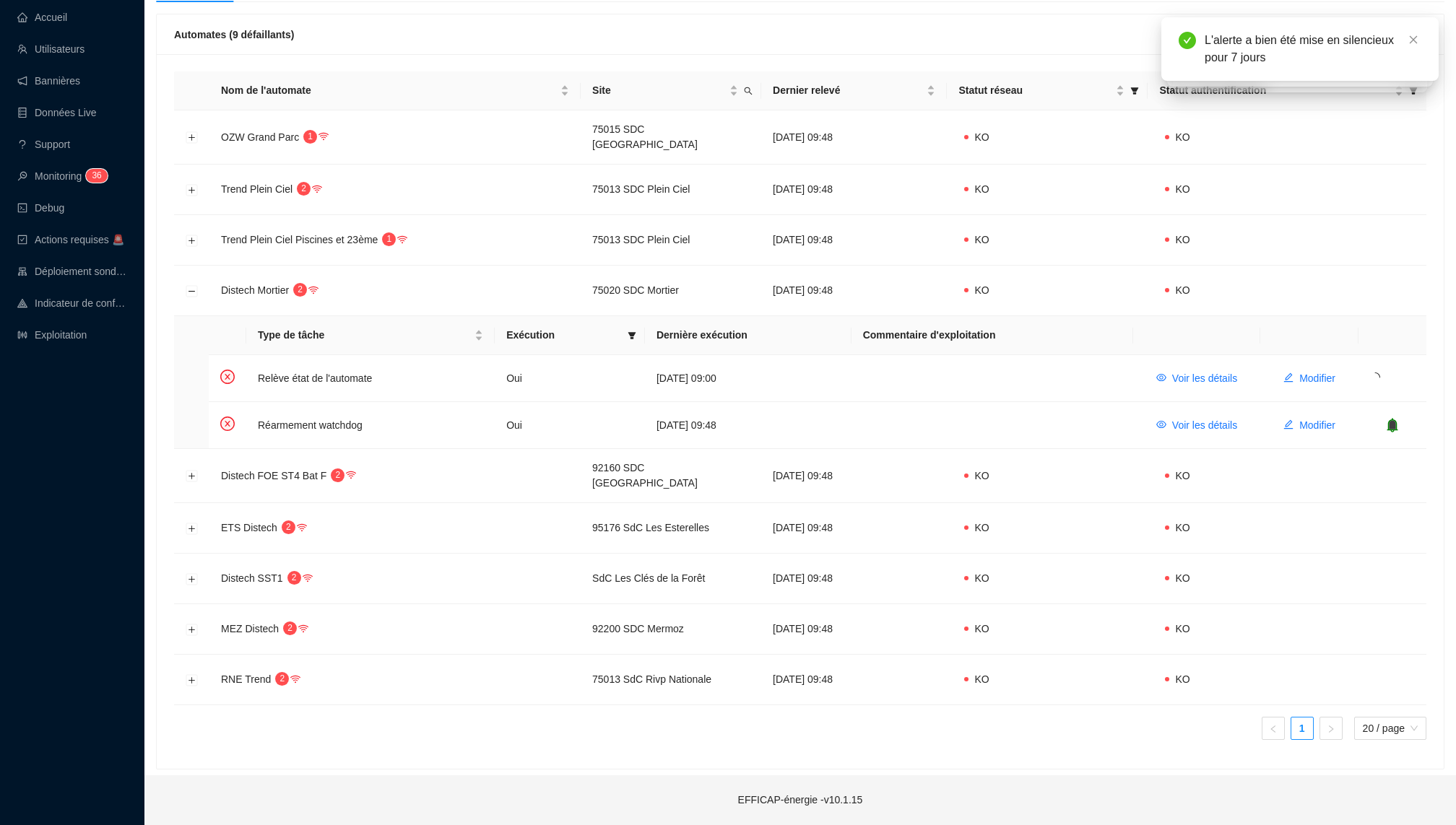
scroll to position [231, 0]
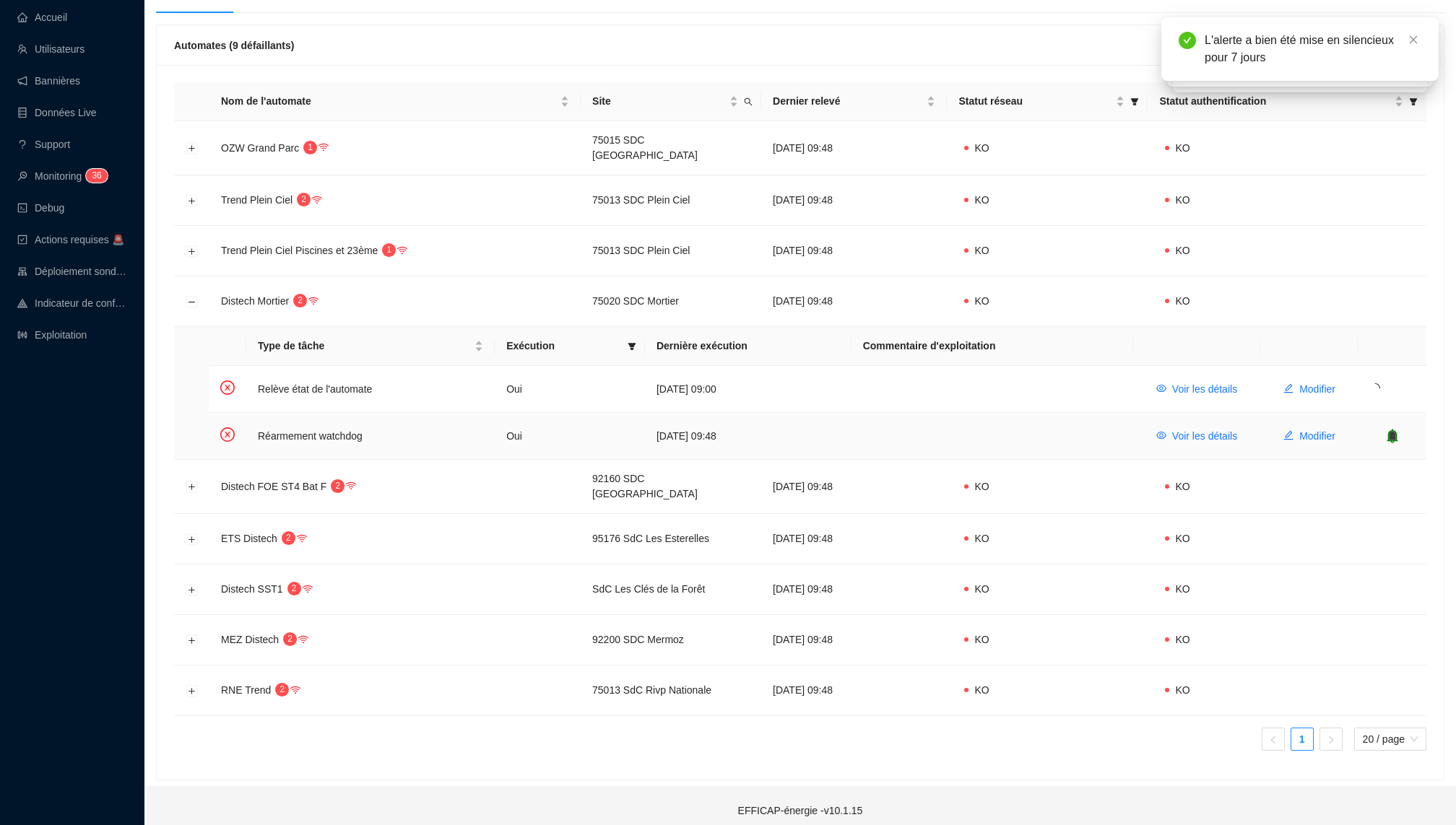
click at [1397, 432] on icon "bell" at bounding box center [1392, 436] width 11 height 14
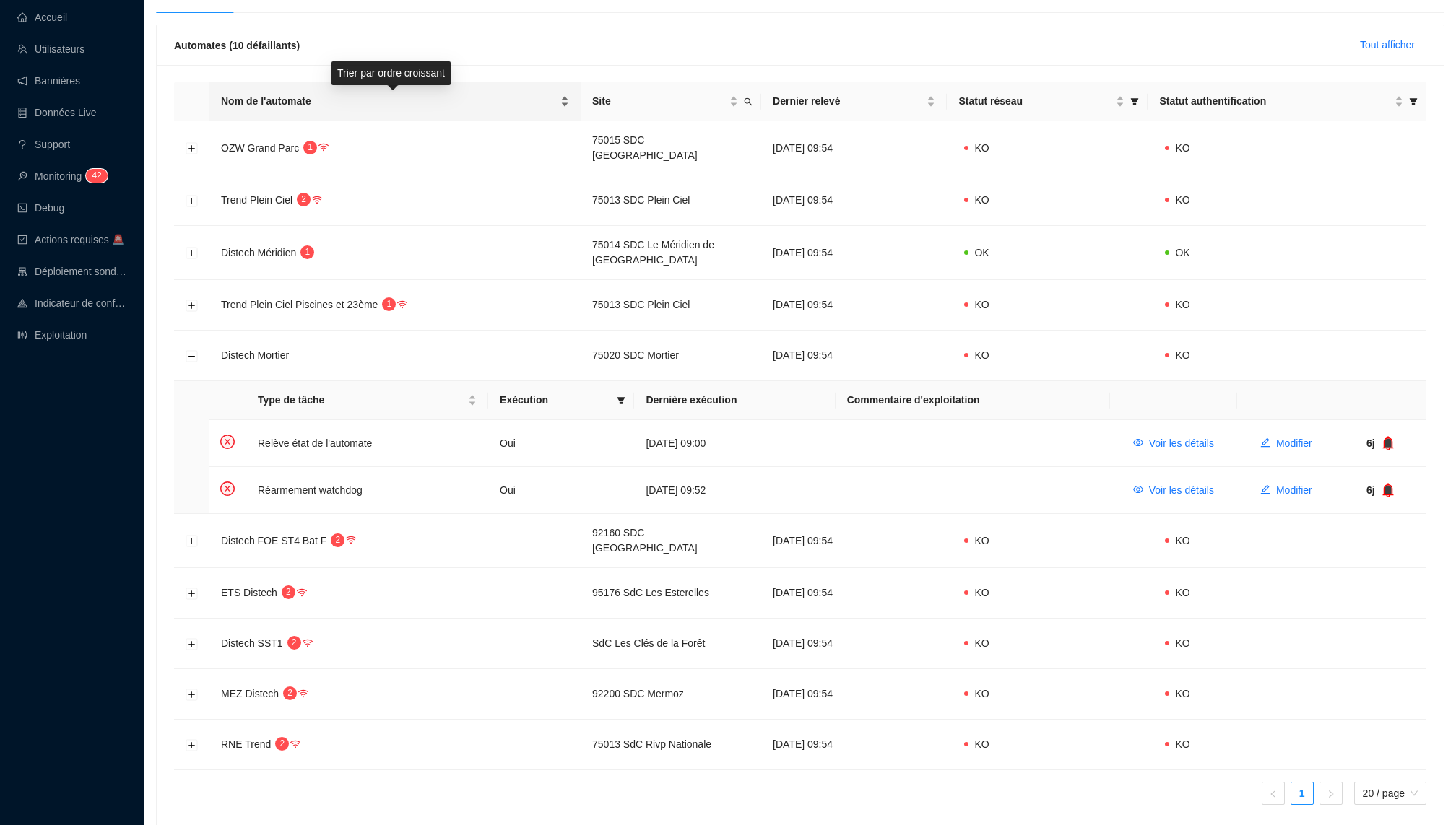
scroll to position [0, 0]
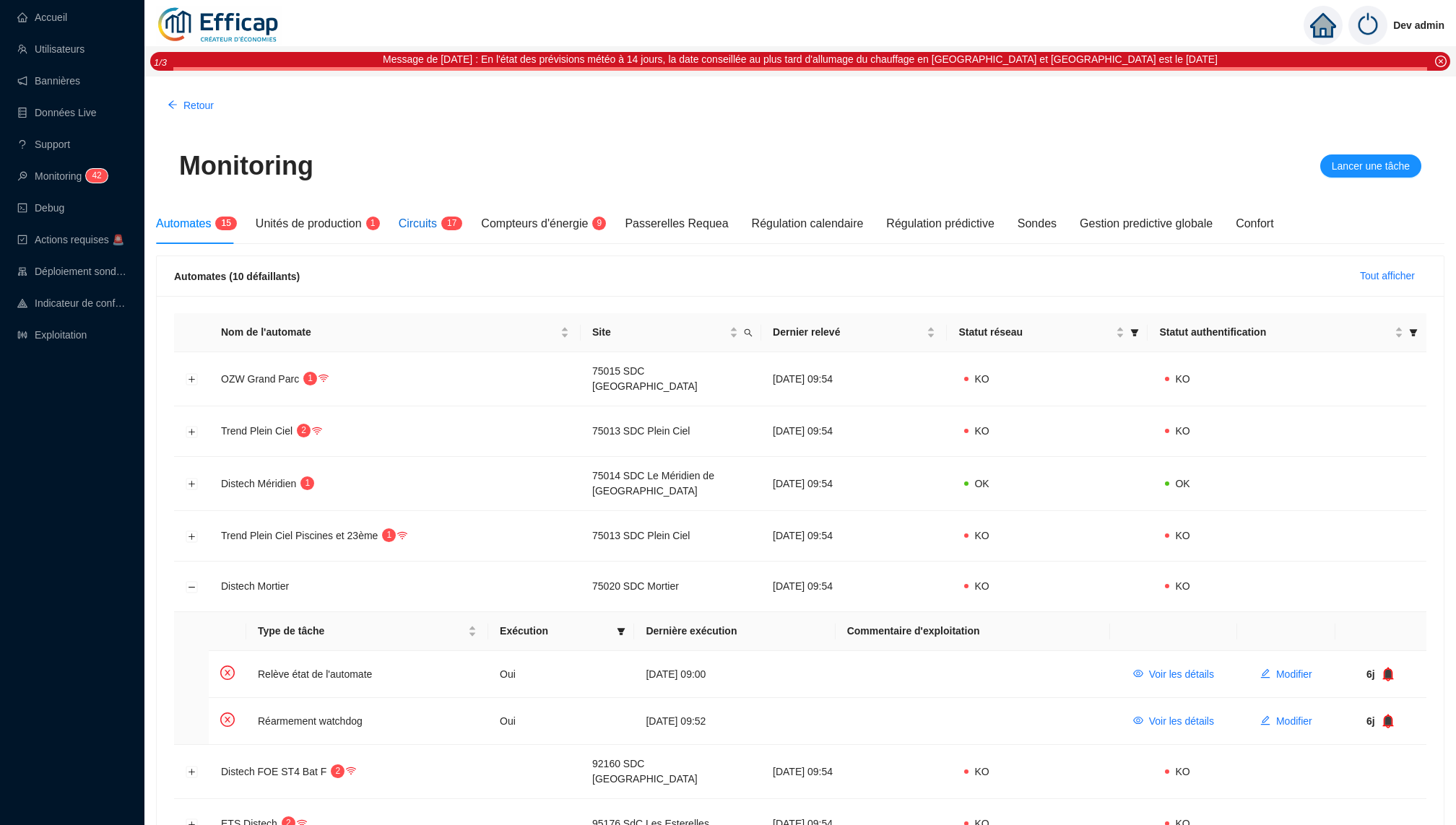
click at [437, 218] on span "Circuits" at bounding box center [417, 223] width 38 height 12
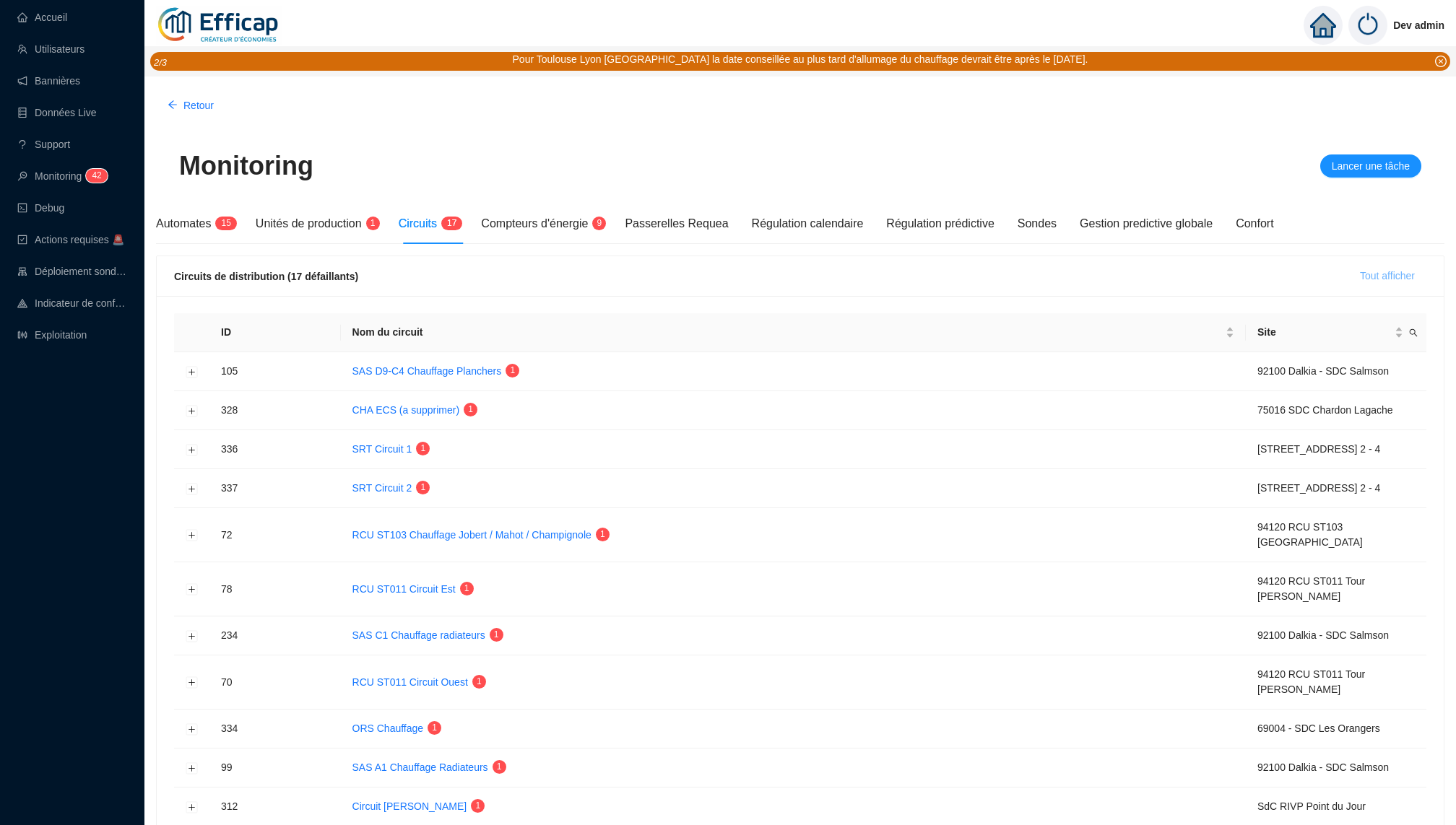
click at [1398, 274] on span "Tout afficher" at bounding box center [1387, 276] width 55 height 15
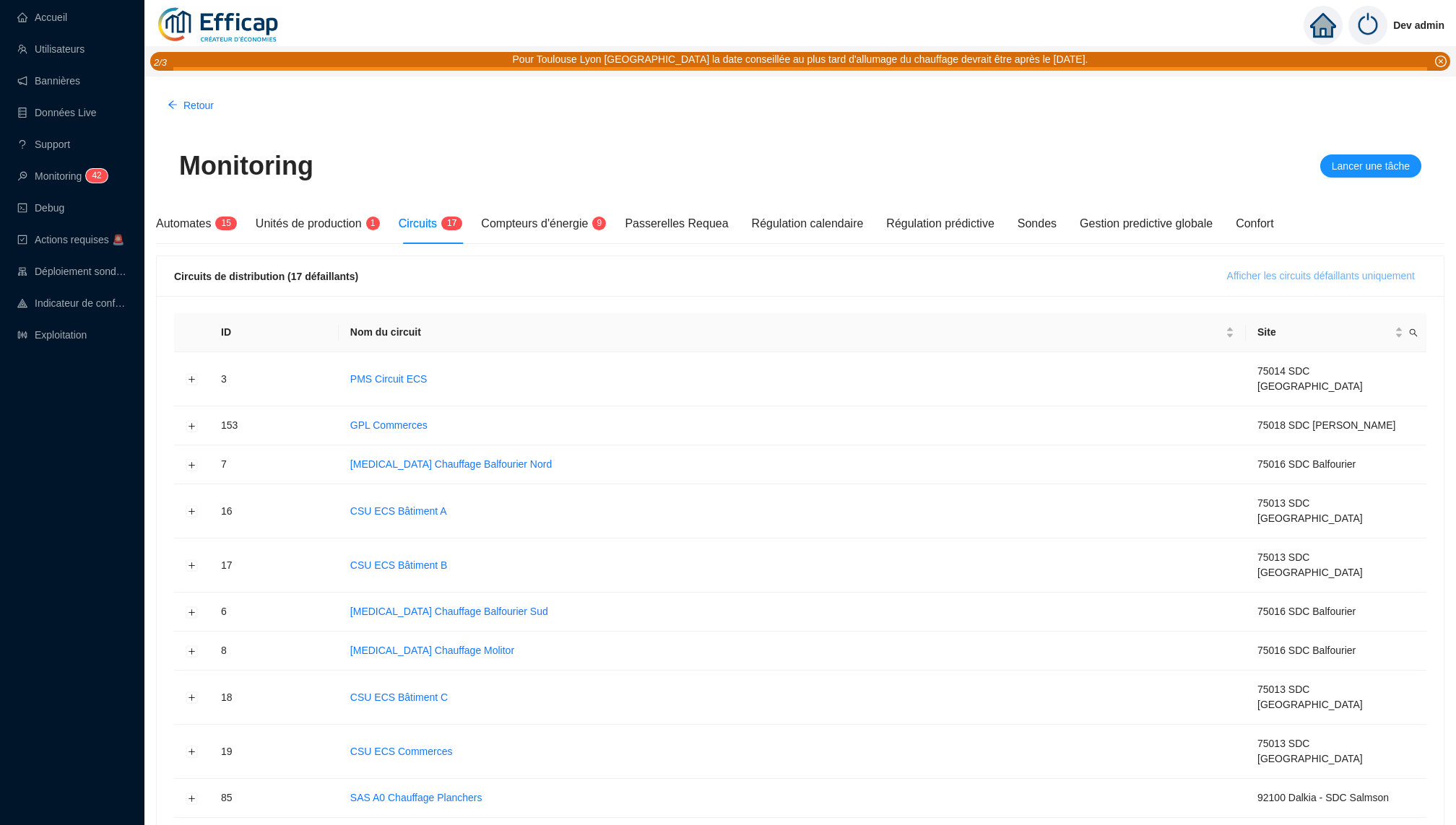
click at [1398, 275] on span "Afficher les circuits défaillants uniquement" at bounding box center [1321, 276] width 188 height 15
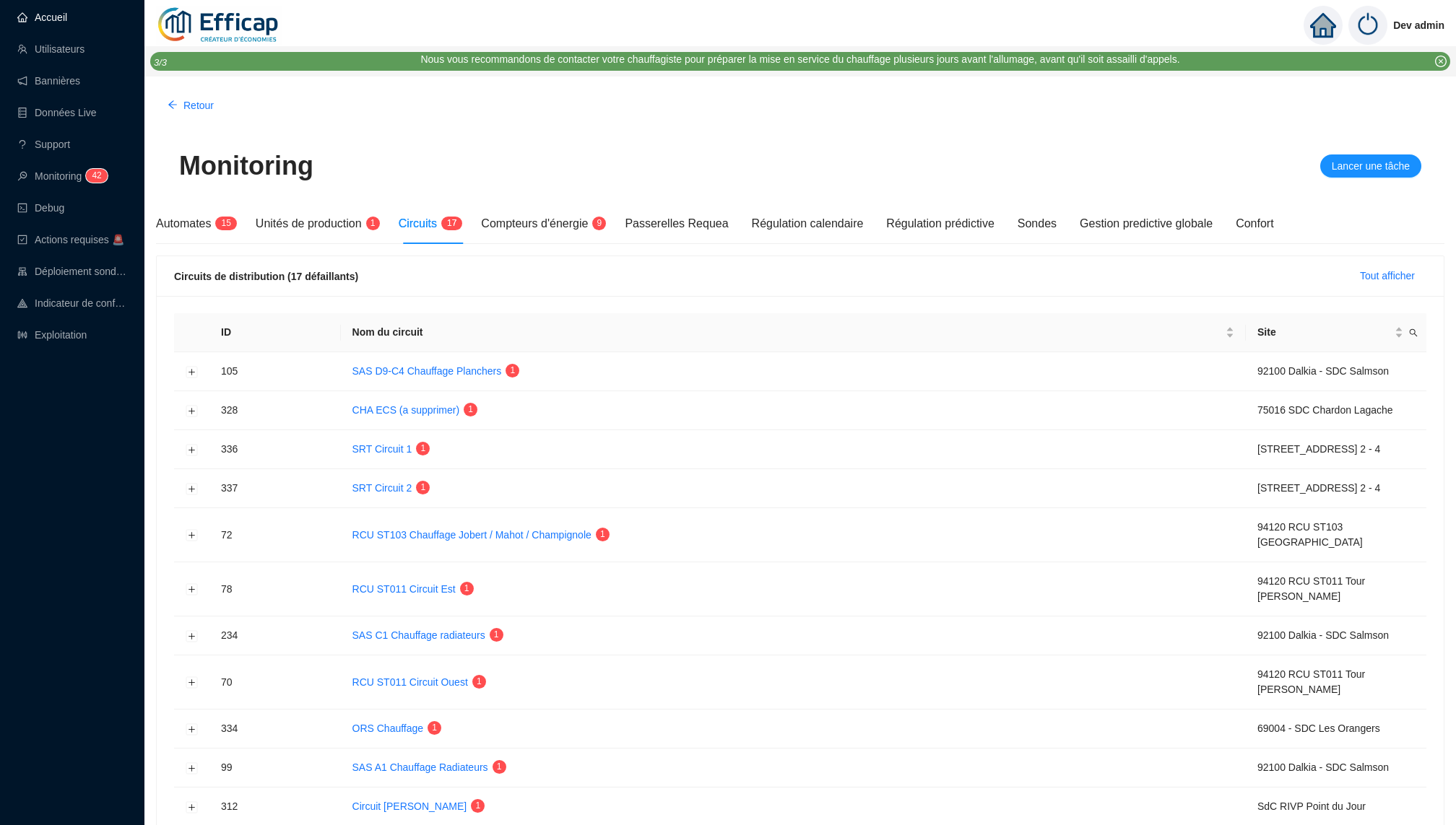
click at [67, 13] on link "Accueil" at bounding box center [42, 17] width 50 height 12
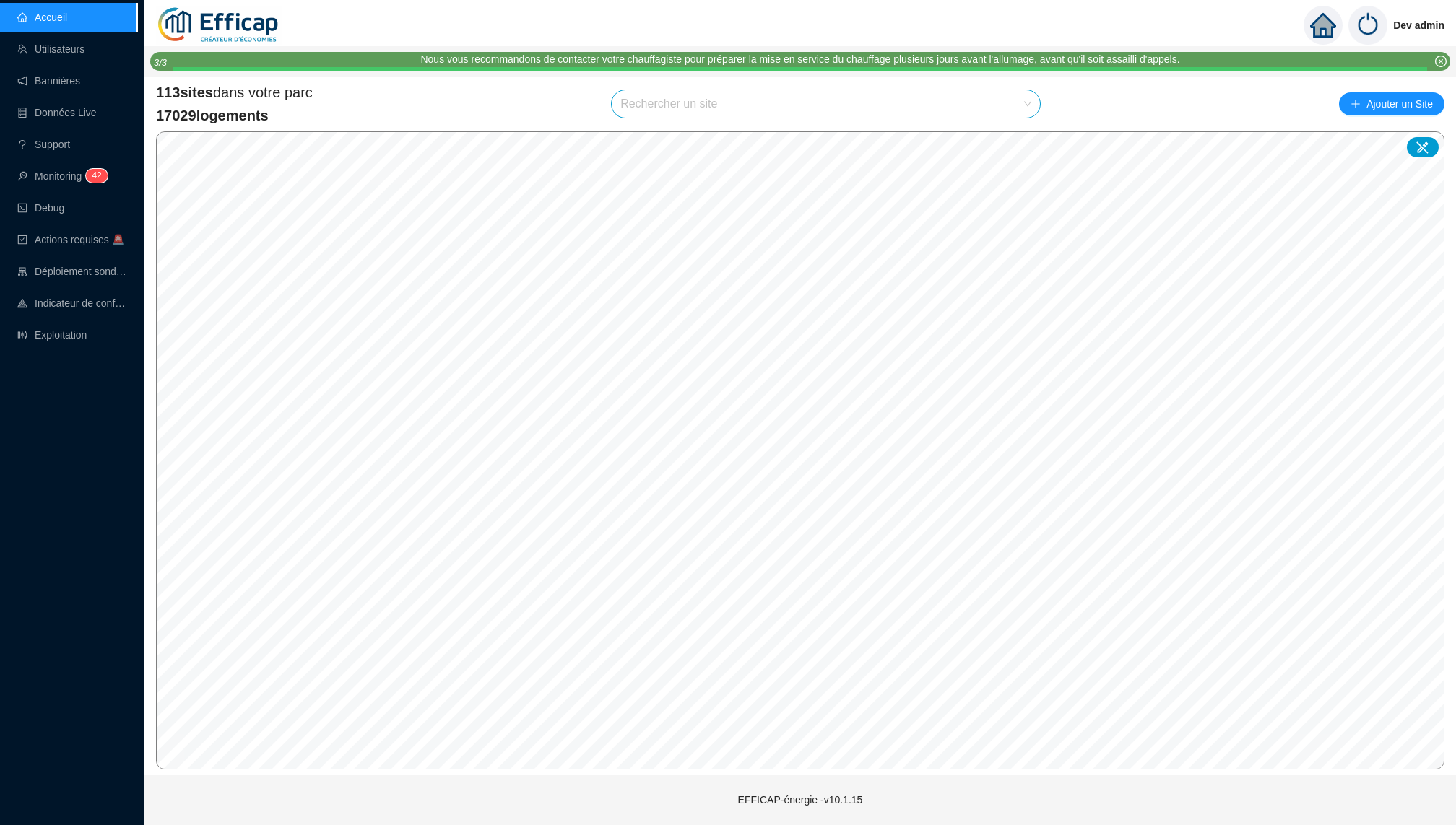
click at [671, 101] on input "search" at bounding box center [819, 104] width 398 height 28
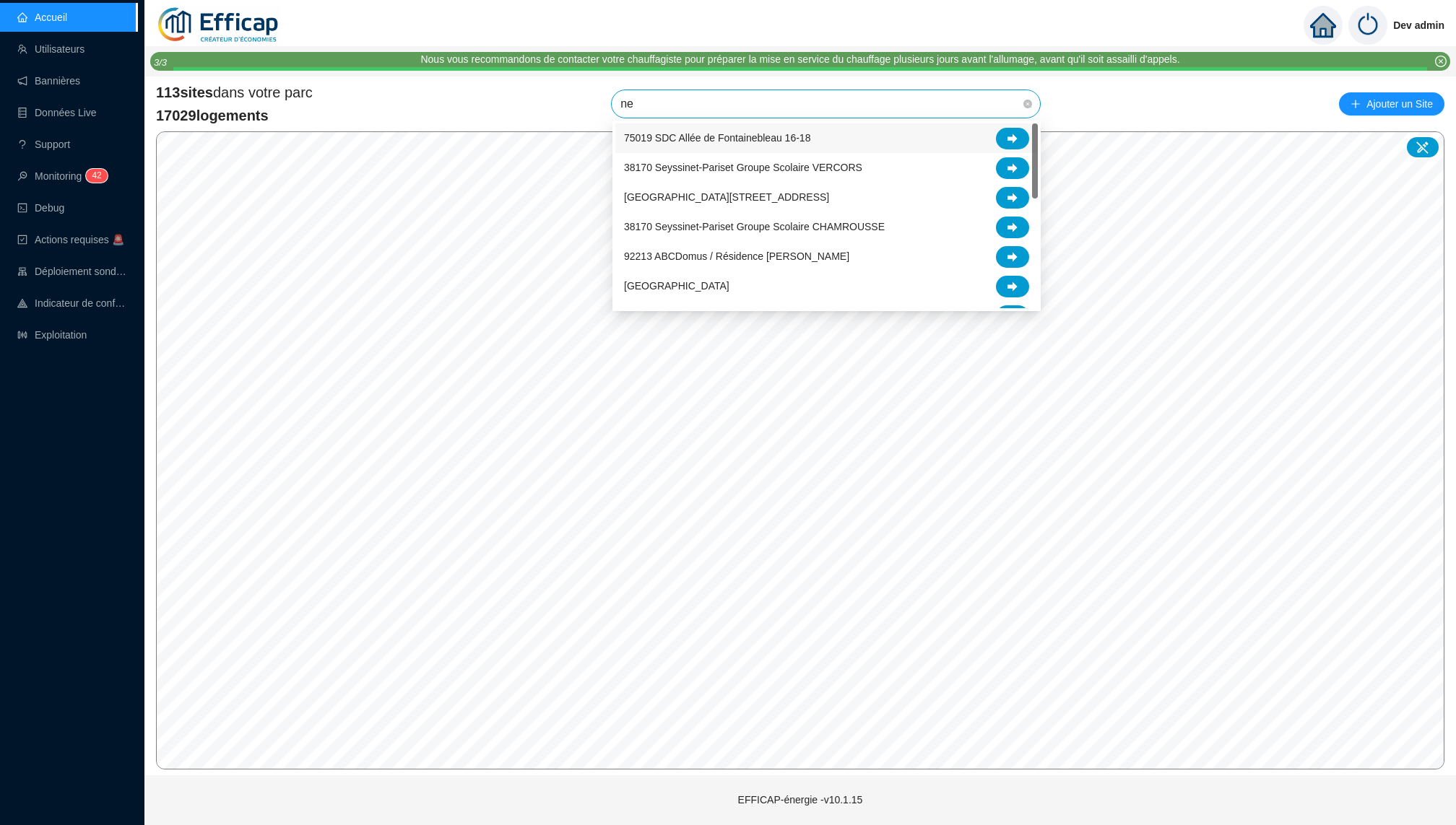
type input "nel"
